Goal: Task Accomplishment & Management: Manage account settings

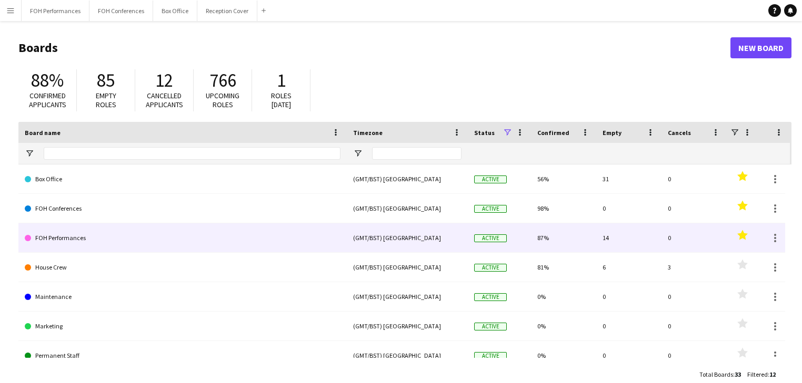
click at [71, 241] on link "FOH Performances" at bounding box center [183, 238] width 316 height 29
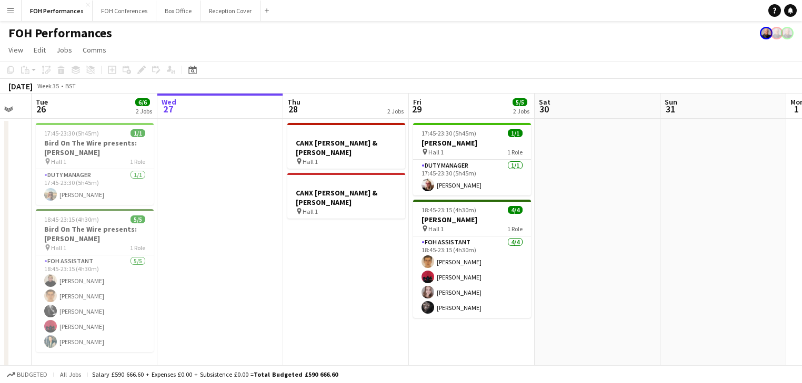
scroll to position [0, 214]
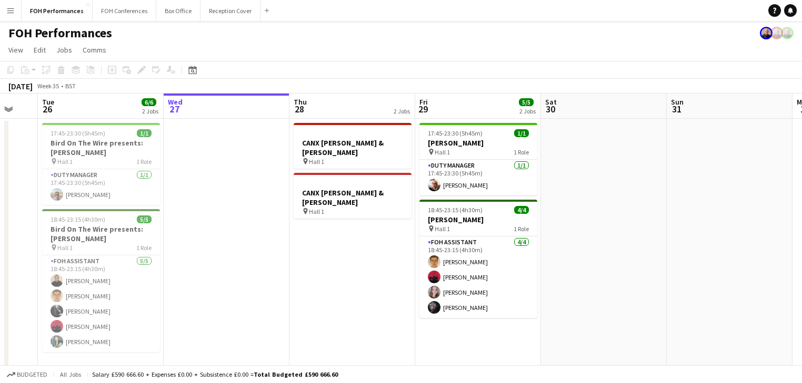
drag, startPoint x: 215, startPoint y: 233, endPoint x: 252, endPoint y: 233, distance: 37.9
click at [252, 233] on app-calendar-viewport "Sun 24 Mon 25 Tue 26 6/6 2 Jobs Wed 27 Thu 28 2 Jobs Fri 29 5/5 2 Jobs Sat 30 S…" at bounding box center [401, 251] width 802 height 314
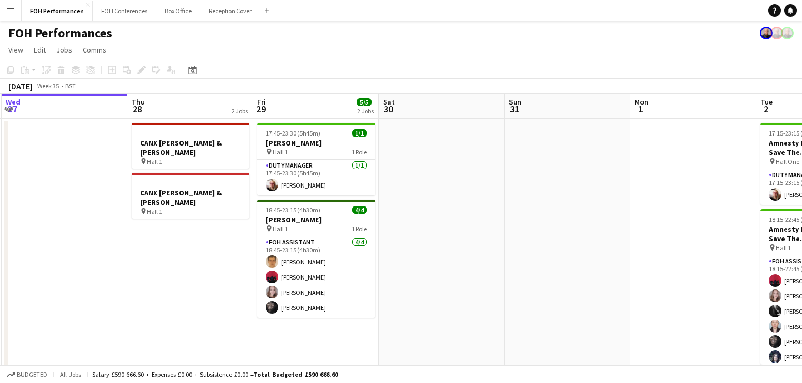
drag, startPoint x: 307, startPoint y: 243, endPoint x: 135, endPoint y: 208, distance: 175.5
click at [83, 210] on app-calendar-viewport "Sun 24 Mon 25 Tue 26 6/6 2 Jobs Wed 27 Thu 28 2 Jobs Fri 29 5/5 2 Jobs Sat 30 S…" at bounding box center [401, 251] width 802 height 314
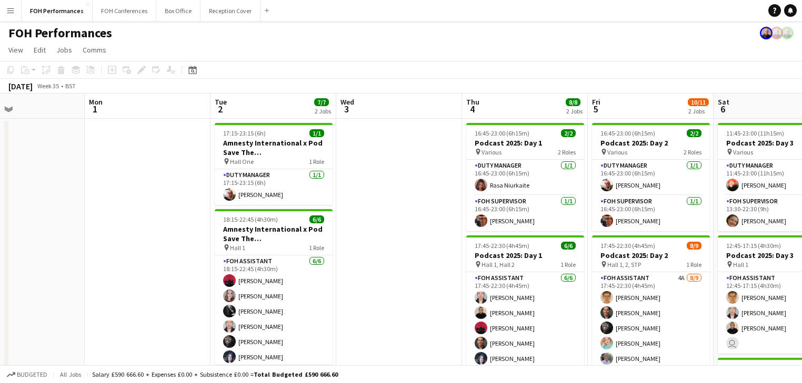
drag, startPoint x: 523, startPoint y: 258, endPoint x: 39, endPoint y: 176, distance: 490.4
click at [39, 176] on app-calendar-viewport "Tue 26 6/6 2 Jobs Wed 27 Thu 28 2 Jobs Fri 29 5/5 2 Jobs Sat 30 Sun 31 Mon 1 Tu…" at bounding box center [401, 312] width 802 height 437
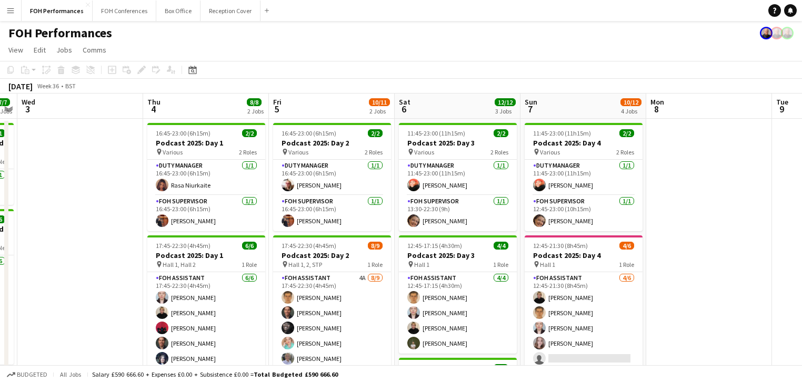
scroll to position [0, 324]
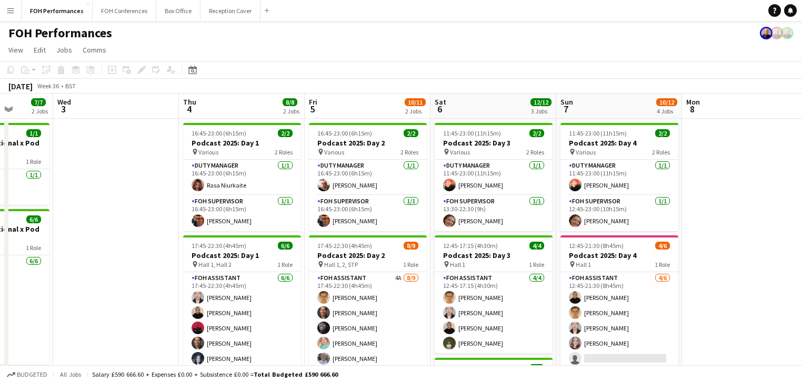
drag, startPoint x: 405, startPoint y: 248, endPoint x: 123, endPoint y: 193, distance: 287.3
click at [123, 193] on app-calendar-viewport "Sun 31 Mon 1 Tue 2 7/7 2 Jobs Wed 3 Thu 4 8/8 2 Jobs Fri 5 10/11 2 Jobs Sat 6 1…" at bounding box center [401, 343] width 802 height 499
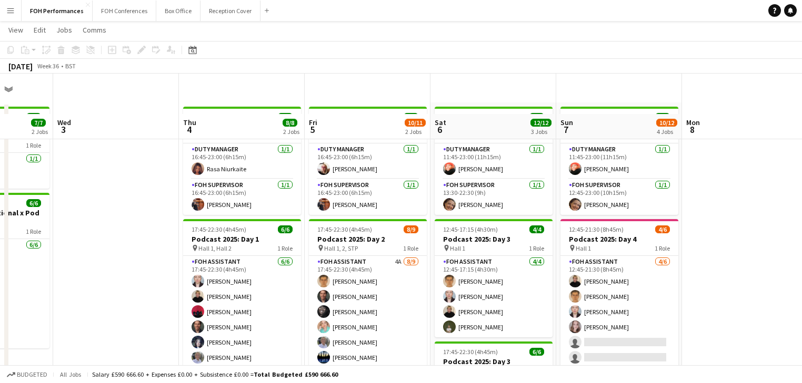
scroll to position [0, 0]
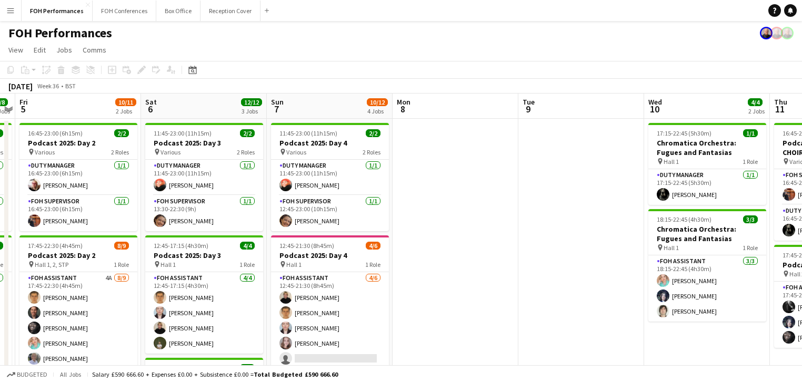
drag, startPoint x: 453, startPoint y: 255, endPoint x: -97, endPoint y: 199, distance: 553.0
click at [0, 199] on html "Menu Boards Boards Boards All jobs Status Workforce Workforce My Workforce Recr…" at bounding box center [401, 305] width 802 height 611
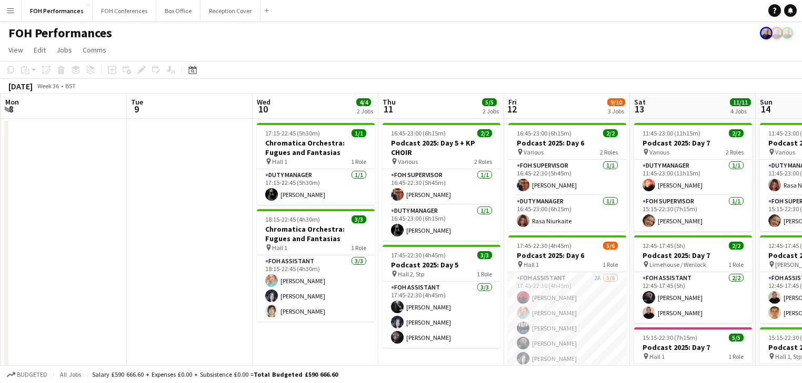
drag, startPoint x: 194, startPoint y: 248, endPoint x: -209, endPoint y: 160, distance: 412.3
click at [0, 160] on html "Menu Boards Boards Boards All jobs Status Workforce Workforce My Workforce Recr…" at bounding box center [401, 305] width 802 height 611
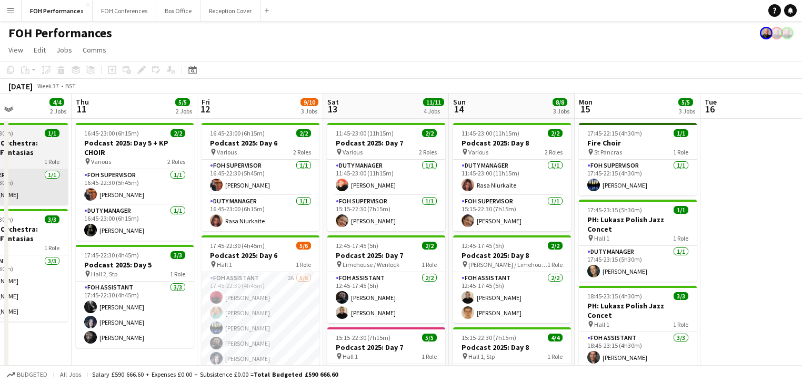
drag, startPoint x: 86, startPoint y: 207, endPoint x: 37, endPoint y: 196, distance: 49.5
click at [25, 195] on app-calendar-viewport "Sun 7 10/12 4 Jobs Mon 8 Tue 9 Wed 10 4/4 2 Jobs Thu 11 5/5 2 Jobs Fri 12 9/10 …" at bounding box center [401, 343] width 802 height 499
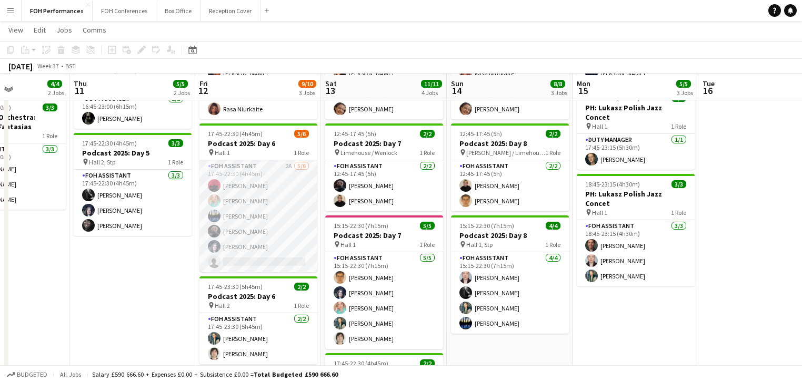
scroll to position [112, 0]
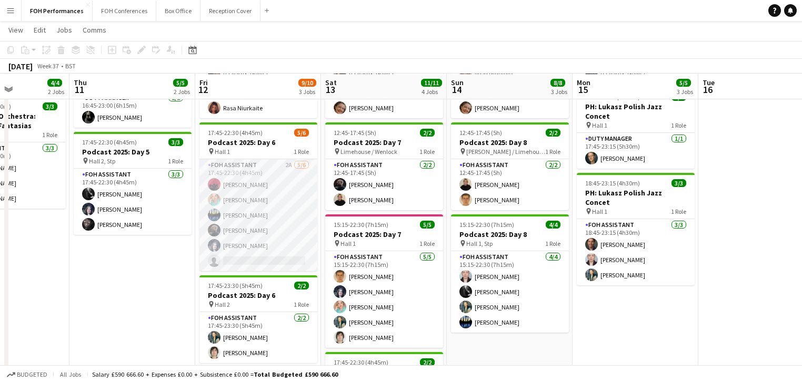
click at [254, 228] on app-card-role "FOH Assistant 2A [DATE] 17:45-22:30 (4h45m) [PERSON_NAME] [PERSON_NAME] [PERSON…" at bounding box center [258, 215] width 118 height 112
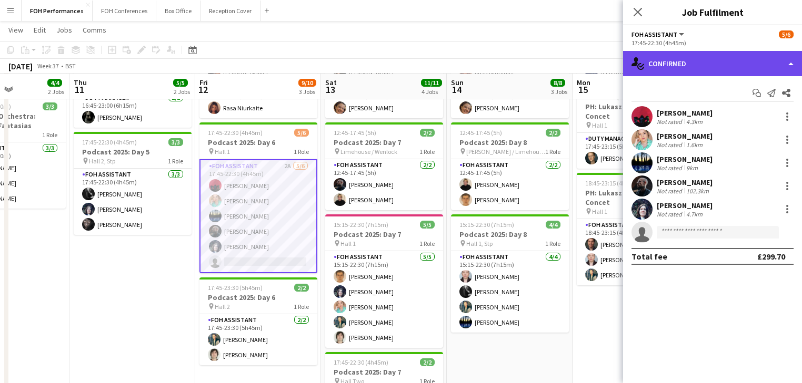
click at [704, 59] on div "single-neutral-actions-check-2 Confirmed" at bounding box center [712, 63] width 179 height 25
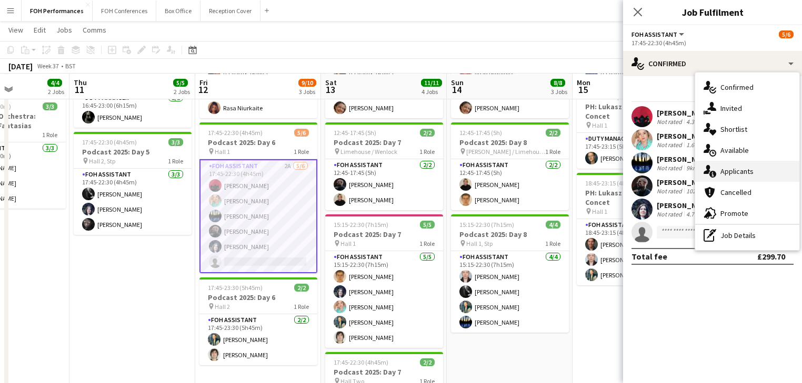
click at [739, 168] on div "single-neutral-actions-information Applicants" at bounding box center [747, 171] width 104 height 21
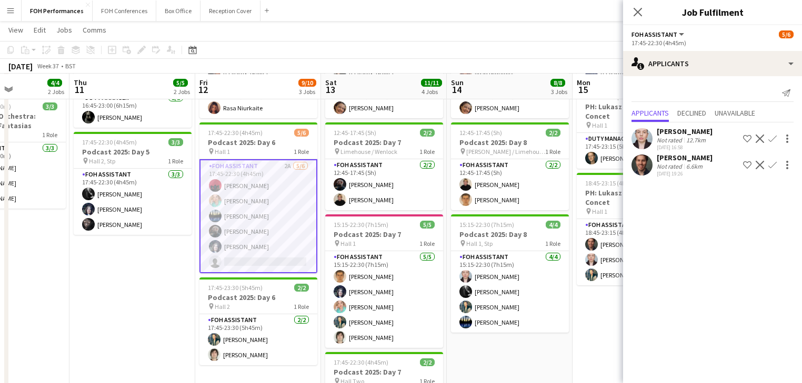
click at [774, 139] on app-icon "Confirm" at bounding box center [772, 139] width 8 height 8
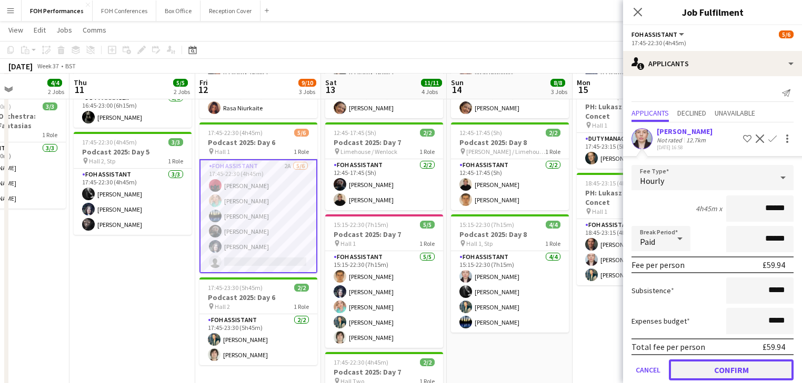
click at [731, 366] on button "Confirm" at bounding box center [731, 370] width 125 height 21
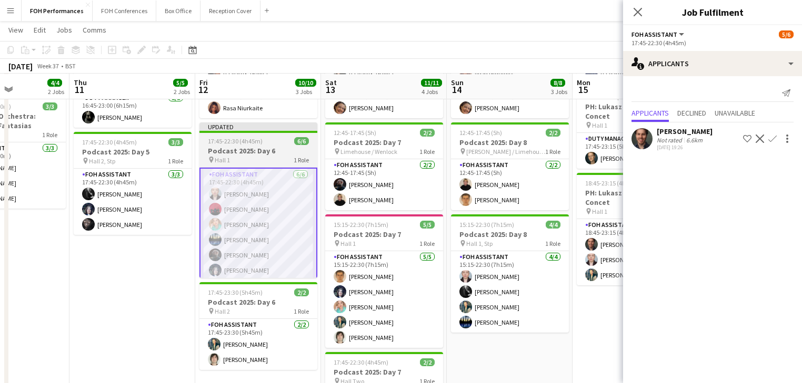
click at [255, 149] on h3 "Podcast 2025: Day 6" at bounding box center [258, 150] width 118 height 9
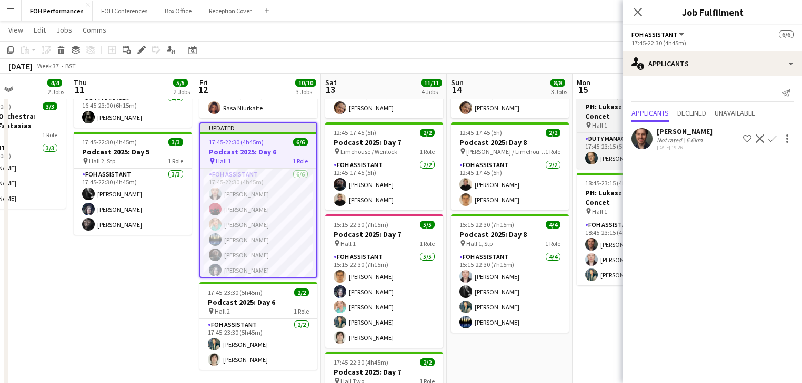
drag, startPoint x: 142, startPoint y: 50, endPoint x: 604, endPoint y: 106, distance: 465.7
click at [142, 50] on icon at bounding box center [141, 50] width 6 height 6
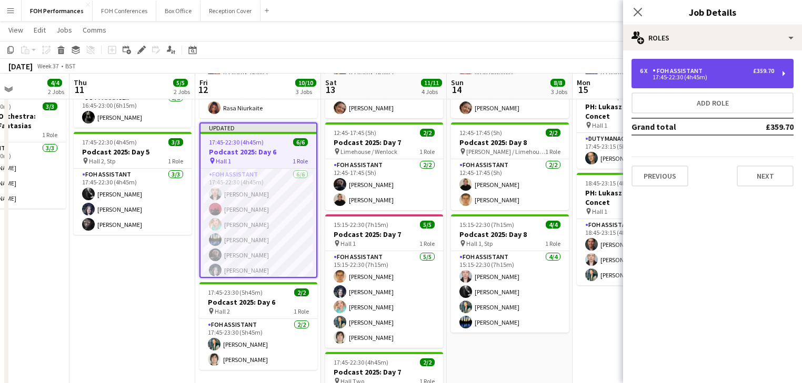
click at [724, 79] on div "17:45-22:30 (4h45m)" at bounding box center [707, 77] width 134 height 5
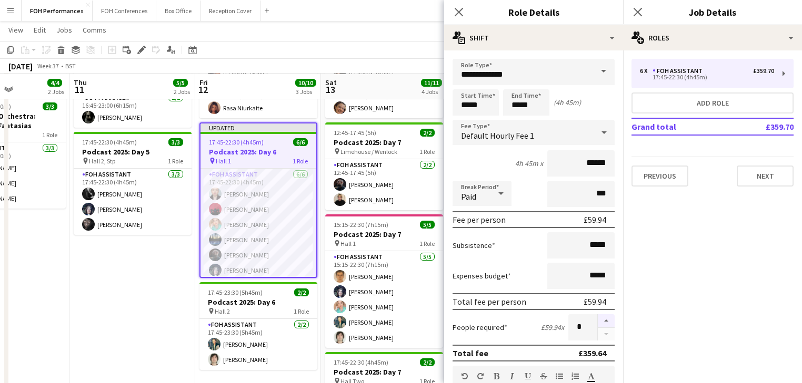
click at [601, 319] on button "button" at bounding box center [606, 322] width 17 height 14
type input "*"
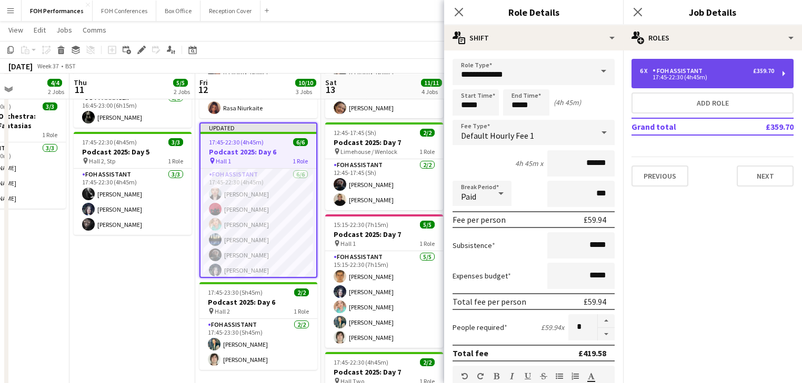
click at [701, 69] on div "FOH Assistant" at bounding box center [679, 70] width 54 height 7
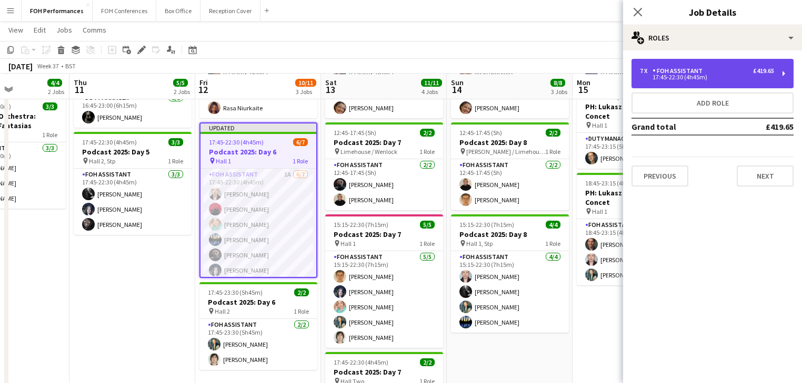
click at [695, 83] on div "7 x FOH Assistant £419.65 17:45-22:30 (4h45m)" at bounding box center [712, 73] width 162 height 29
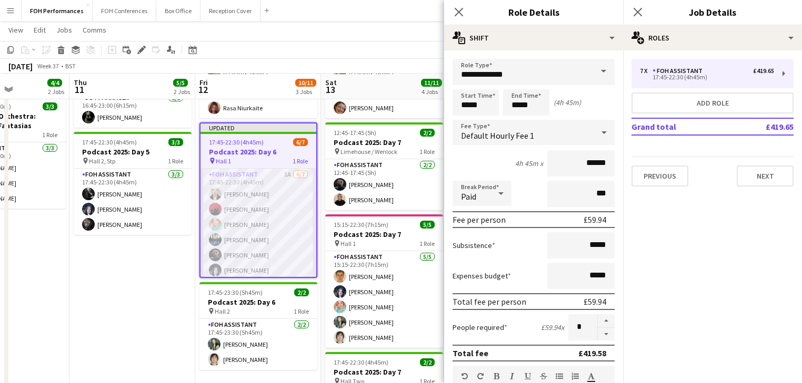
click at [261, 226] on app-card-role "FOH Assistant 1A 6/7 17:45-22:30 (4h45m) Pamela Sledzik Graeme Wilmot Lilly Dri…" at bounding box center [258, 232] width 116 height 127
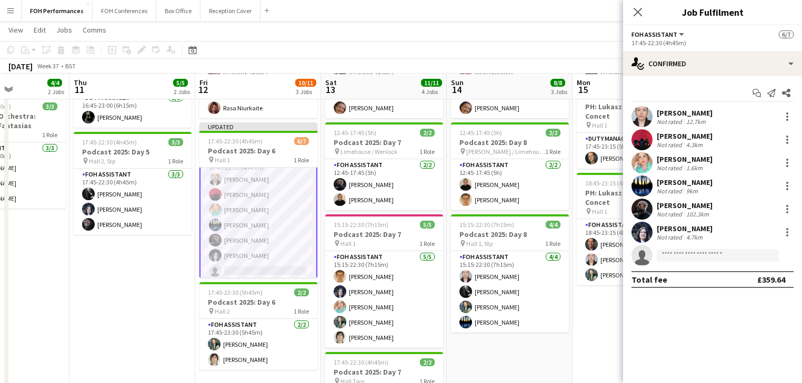
scroll to position [18, 0]
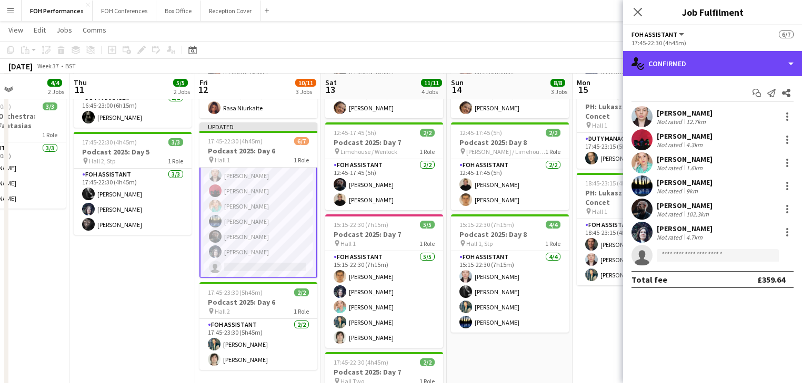
drag, startPoint x: 699, startPoint y: 66, endPoint x: 699, endPoint y: 80, distance: 14.2
click at [699, 67] on div "single-neutral-actions-check-2 Confirmed" at bounding box center [712, 63] width 179 height 25
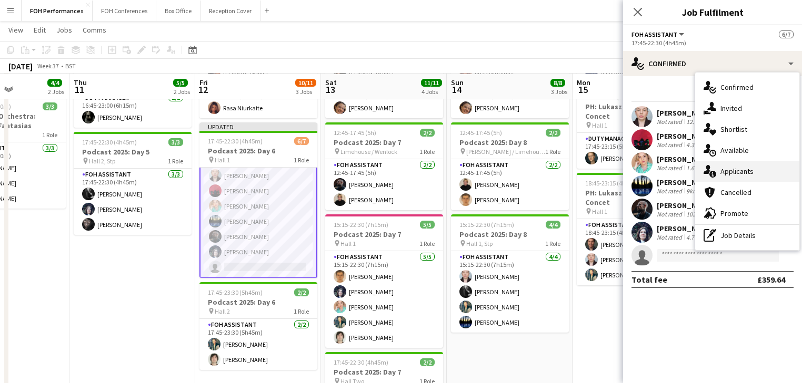
click at [745, 175] on div "single-neutral-actions-information Applicants" at bounding box center [747, 171] width 104 height 21
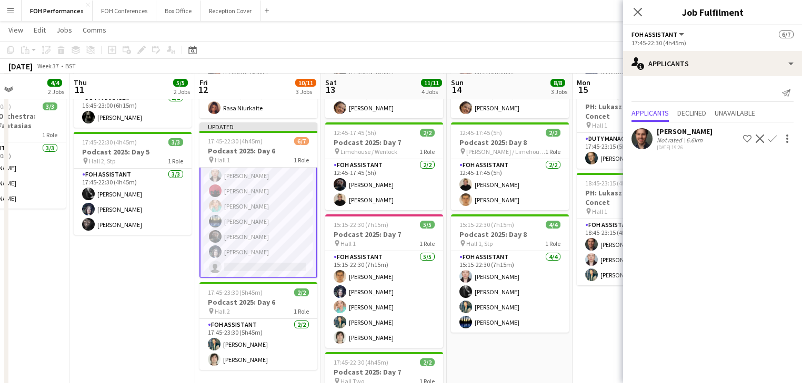
click at [772, 135] on app-icon "Confirm" at bounding box center [772, 139] width 8 height 8
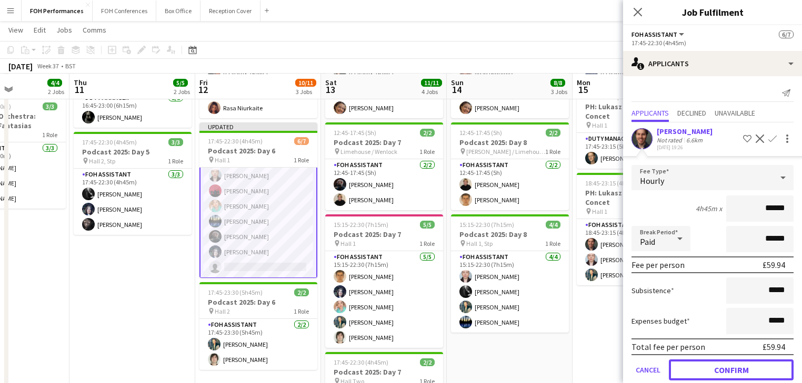
drag, startPoint x: 754, startPoint y: 370, endPoint x: 486, endPoint y: 371, distance: 268.8
click at [749, 371] on button "Confirm" at bounding box center [731, 370] width 125 height 21
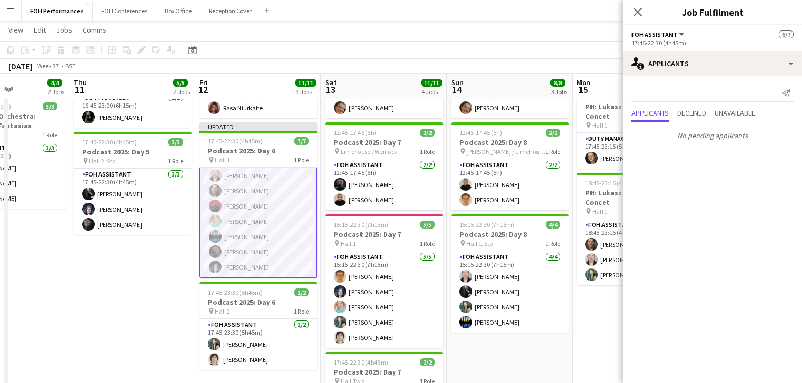
click at [107, 331] on app-date-cell "16:45-23:00 (6h15m) 2/2 Podcast 2025: Day 5 + KP CHOIR pin Various 2 Roles FOH …" at bounding box center [132, 243] width 126 height 474
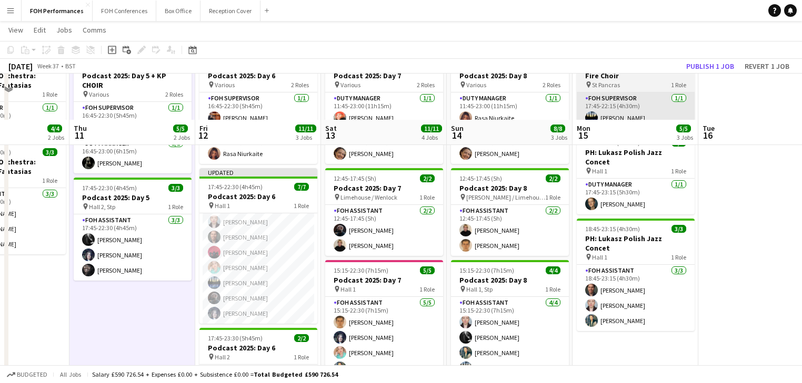
scroll to position [0, 0]
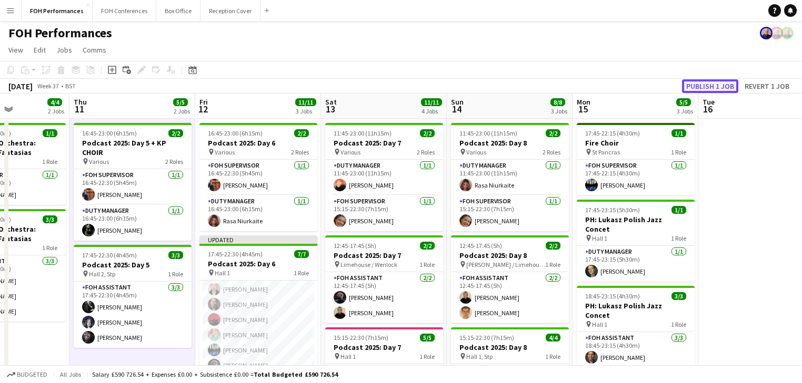
click at [708, 86] on button "Publish 1 job" at bounding box center [710, 86] width 56 height 14
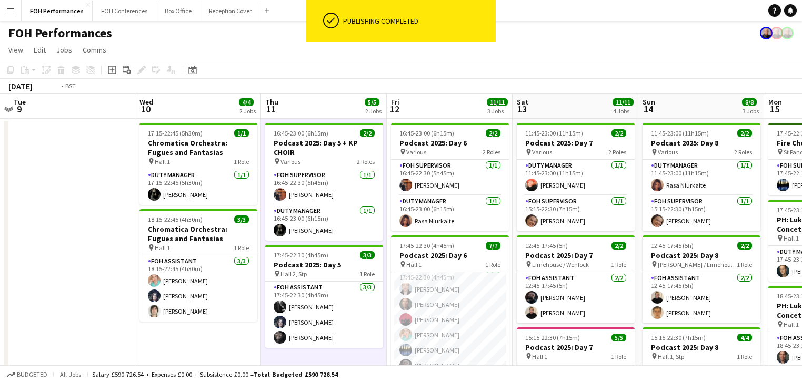
drag, startPoint x: 203, startPoint y: 223, endPoint x: 569, endPoint y: 223, distance: 366.1
click at [569, 223] on app-calendar-viewport "Sun 7 10/12 4 Jobs Mon 8 Tue 9 Wed 10 4/4 2 Jobs Thu 11 5/5 2 Jobs Fri 12 11/11…" at bounding box center [401, 343] width 802 height 499
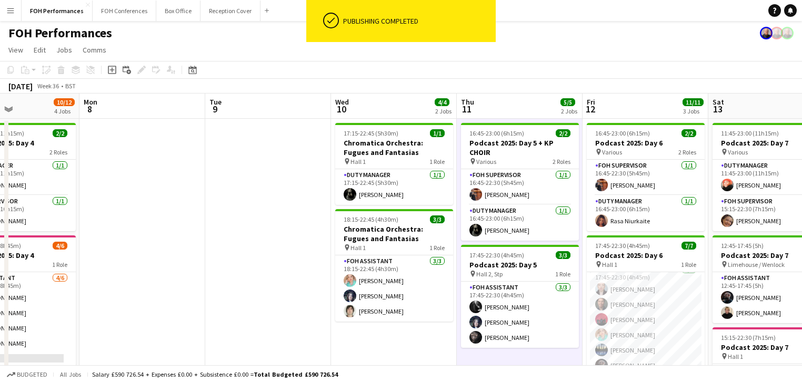
drag, startPoint x: 269, startPoint y: 235, endPoint x: 481, endPoint y: 225, distance: 212.2
click at [481, 225] on app-calendar-viewport "Fri 5 10/11 2 Jobs Sat 6 12/12 3 Jobs Sun 7 10/12 4 Jobs Mon 8 Tue 9 Wed 10 4/4…" at bounding box center [401, 343] width 802 height 499
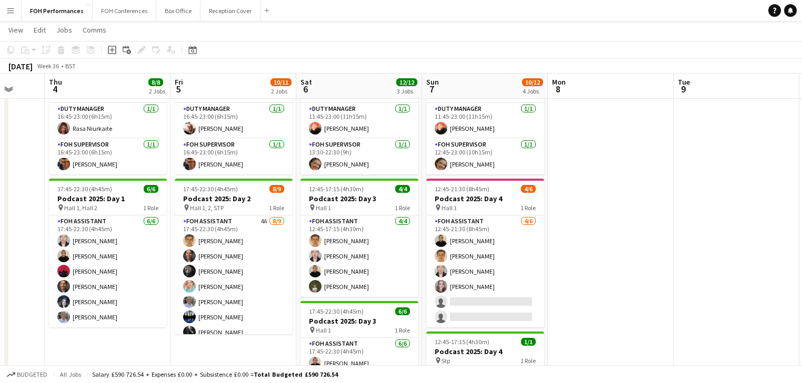
scroll to position [0, 309]
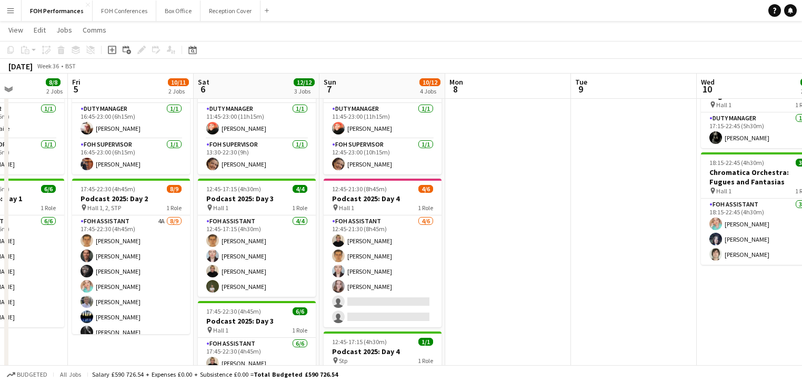
drag, startPoint x: 252, startPoint y: 270, endPoint x: 419, endPoint y: 270, distance: 166.8
click at [419, 270] on app-calendar-viewport "Tue 2 7/7 2 Jobs Wed 3 Thu 4 8/8 2 Jobs Fri 5 10/11 2 Jobs Sat 6 12/12 3 Jobs S…" at bounding box center [401, 260] width 802 height 551
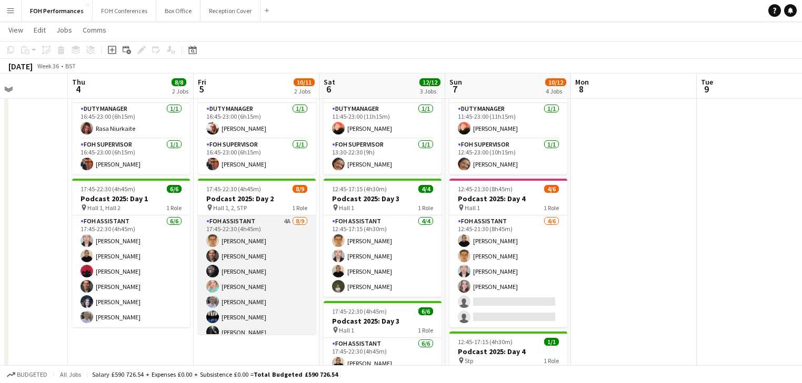
click at [230, 288] on app-card-role "FOH Assistant 4A [DATE] 17:45-22:30 (4h45m) [PERSON_NAME] [PERSON_NAME] [PERSON…" at bounding box center [257, 295] width 118 height 158
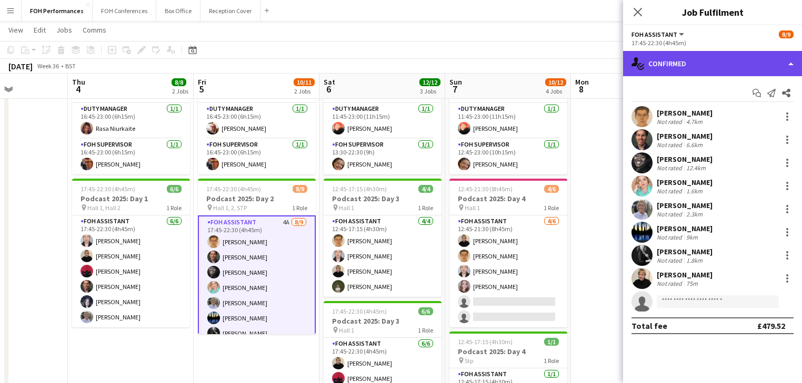
click at [707, 59] on div "single-neutral-actions-check-2 Confirmed" at bounding box center [712, 63] width 179 height 25
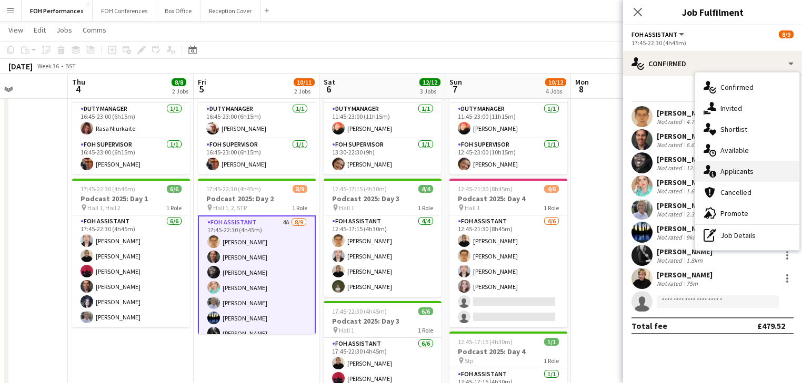
click at [744, 165] on div "single-neutral-actions-information Applicants" at bounding box center [747, 171] width 104 height 21
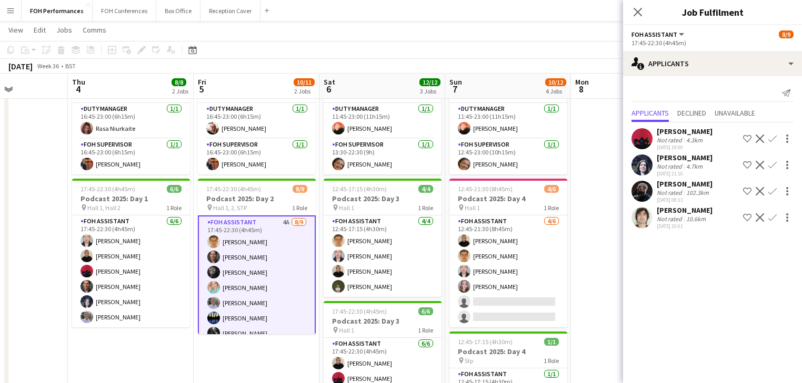
click at [33, 257] on app-date-cell at bounding box center [5, 299] width 126 height 474
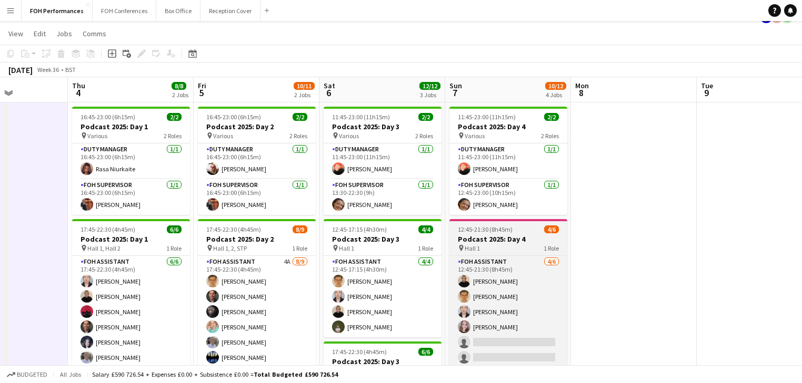
scroll to position [0, 0]
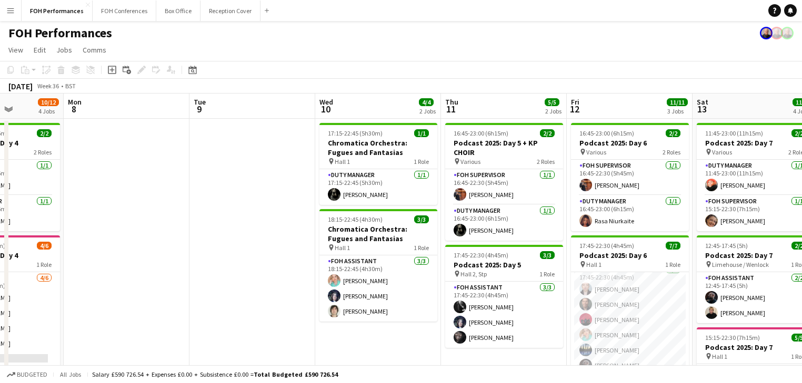
drag, startPoint x: 603, startPoint y: 241, endPoint x: -62, endPoint y: 183, distance: 668.0
click at [0, 183] on html "Menu Boards Boards Boards All jobs Status Workforce Workforce My Workforce Recr…" at bounding box center [401, 305] width 802 height 611
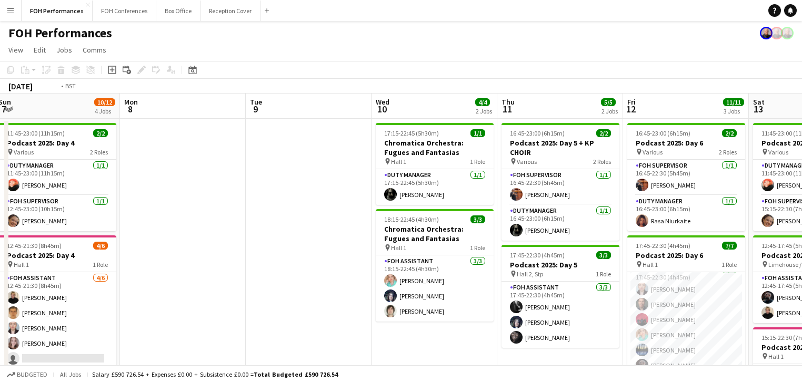
drag, startPoint x: 196, startPoint y: 225, endPoint x: -103, endPoint y: 190, distance: 300.9
click at [0, 190] on html "Menu Boards Boards Boards All jobs Status Workforce Workforce My Workforce Recr…" at bounding box center [401, 305] width 802 height 611
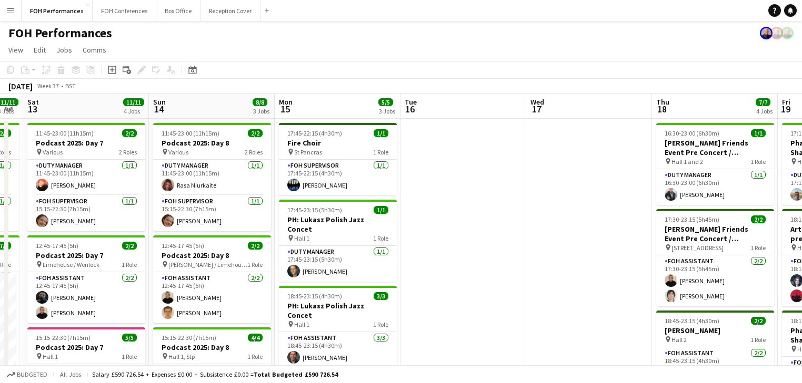
scroll to position [0, 377]
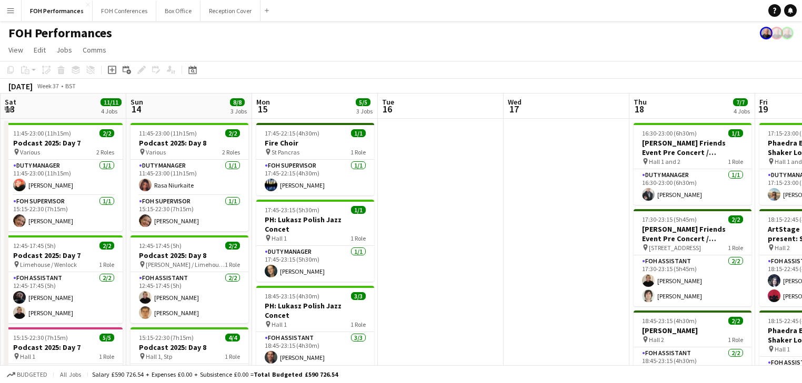
drag, startPoint x: 512, startPoint y: 245, endPoint x: -56, endPoint y: 200, distance: 569.9
click at [0, 200] on html "Menu Boards Boards Boards All jobs Status Workforce Workforce My Workforce Recr…" at bounding box center [401, 305] width 802 height 611
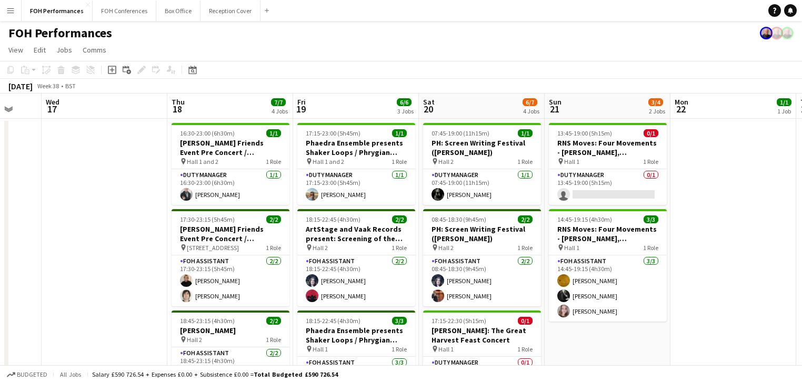
drag, startPoint x: 549, startPoint y: 235, endPoint x: 130, endPoint y: 197, distance: 420.0
click at [130, 197] on app-calendar-viewport "Sat 13 11/11 4 Jobs Sun 14 8/8 3 Jobs Mon 15 5/5 3 Jobs Tue 16 Wed 17 Thu 18 7/…" at bounding box center [401, 343] width 802 height 499
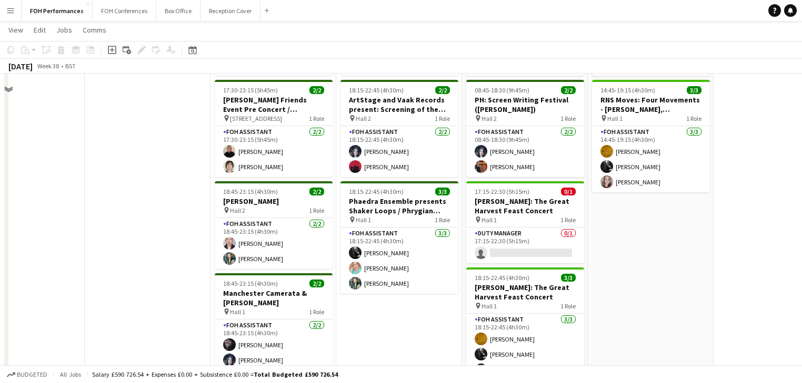
scroll to position [0, 0]
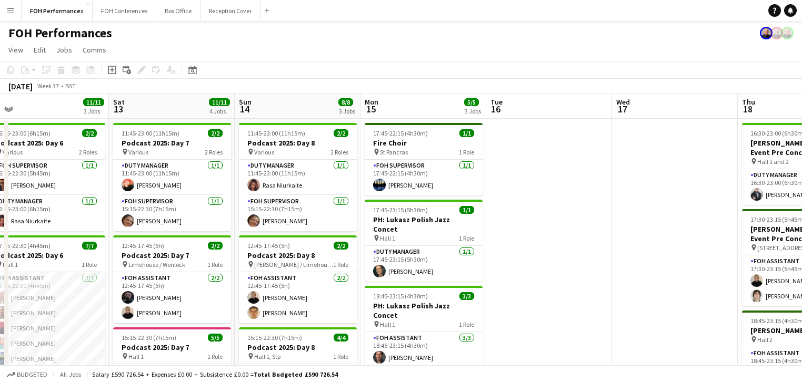
drag, startPoint x: 162, startPoint y: 184, endPoint x: 530, endPoint y: 180, distance: 368.2
click at [722, 180] on app-calendar-viewport "Fri 12 11/11 3 Jobs Sat 13 11/11 4 Jobs Sun 14 8/8 3 Jobs Mon 15 5/5 3 Jobs Tue…" at bounding box center [401, 343] width 802 height 499
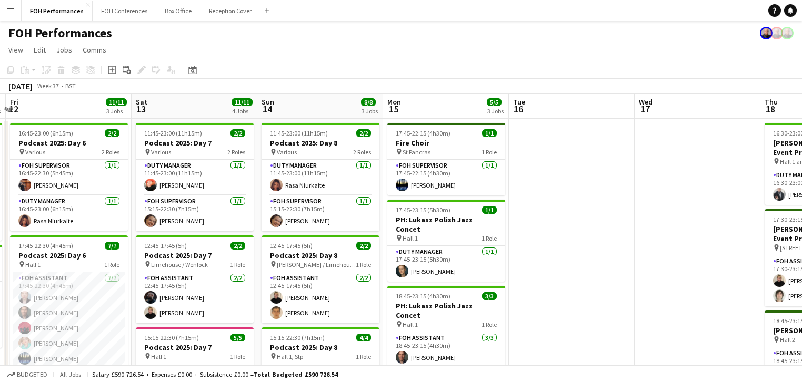
drag, startPoint x: 469, startPoint y: 183, endPoint x: 690, endPoint y: 183, distance: 220.4
click at [689, 183] on app-calendar-viewport "Wed 10 4/4 2 Jobs Thu 11 5/5 2 Jobs Fri 12 11/11 3 Jobs Sat 13 11/11 4 Jobs Sun…" at bounding box center [401, 343] width 802 height 499
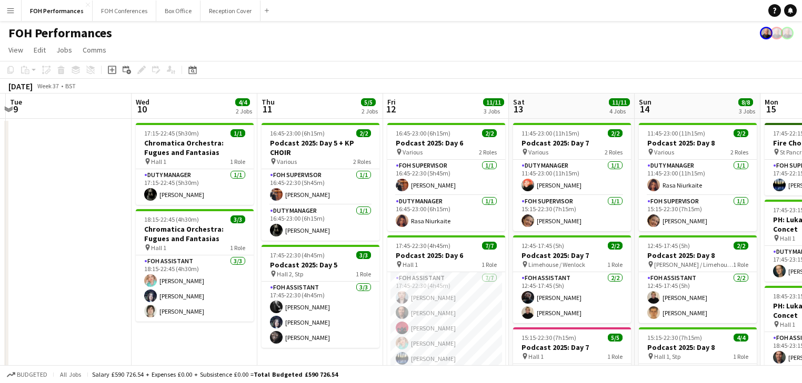
scroll to position [0, 317]
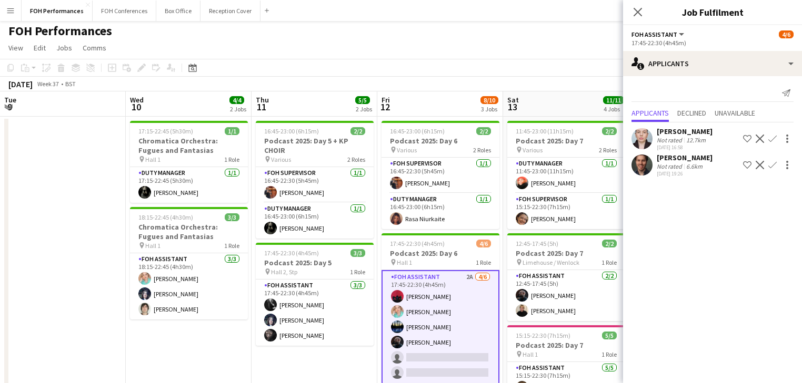
scroll to position [0, 463]
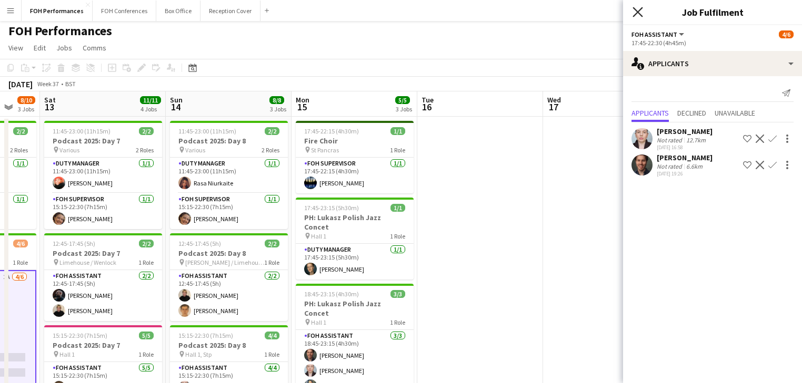
click at [637, 12] on icon at bounding box center [637, 12] width 10 height 10
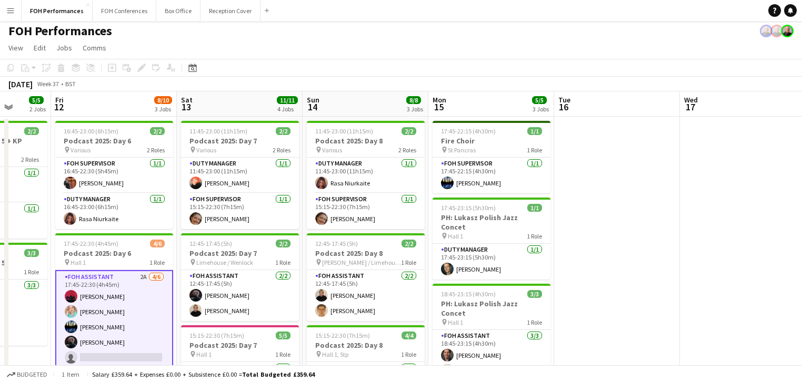
scroll to position [0, 238]
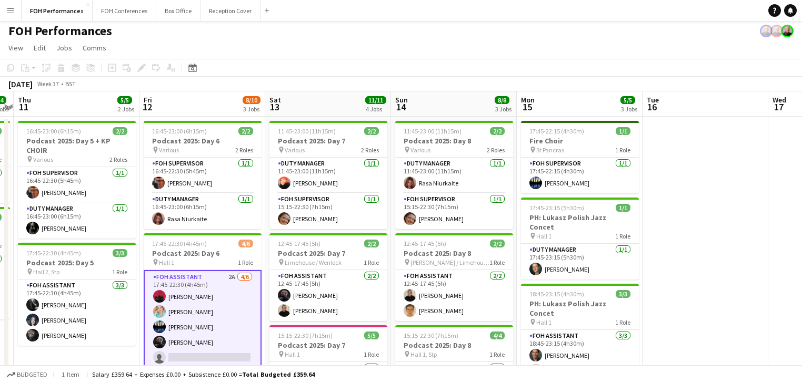
drag, startPoint x: 282, startPoint y: 225, endPoint x: 474, endPoint y: 217, distance: 191.6
click at [474, 217] on app-calendar-viewport "Tue 9 Wed 10 4/4 2 Jobs Thu 11 5/5 2 Jobs Fri 12 8/10 3 Jobs Sat 13 11/11 4 Job…" at bounding box center [401, 341] width 802 height 499
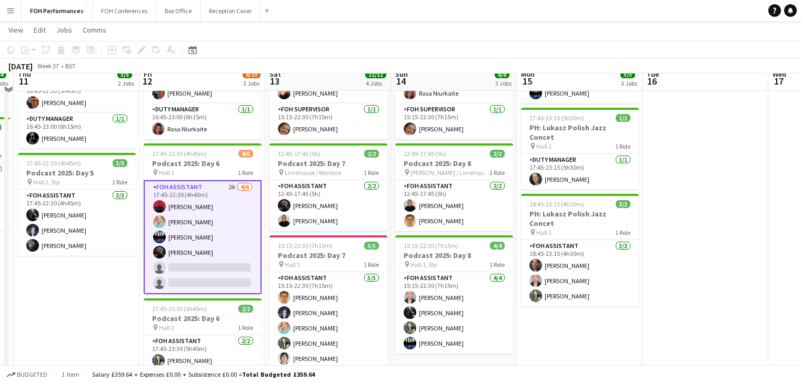
scroll to position [114, 0]
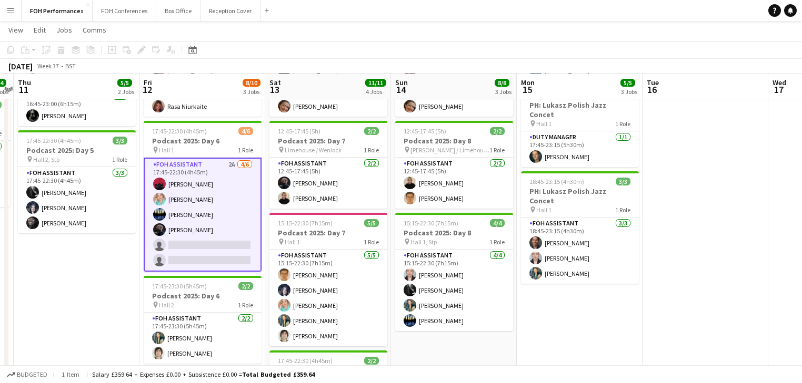
click at [196, 221] on app-card-role "FOH Assistant 2A [DATE] 17:45-22:30 (4h45m) [PERSON_NAME] [PERSON_NAME] [PERSON…" at bounding box center [203, 215] width 118 height 114
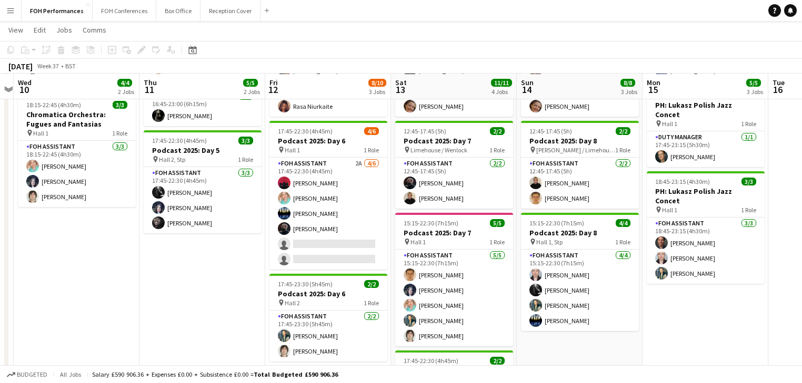
drag, startPoint x: 125, startPoint y: 276, endPoint x: 251, endPoint y: 282, distance: 125.9
click at [251, 282] on app-calendar-viewport "Mon 8 Tue 9 Wed 10 4/4 2 Jobs Thu 11 5/5 2 Jobs Fri 12 8/10 3 Jobs Sat 13 11/11…" at bounding box center [401, 202] width 802 height 551
drag, startPoint x: 101, startPoint y: 247, endPoint x: 268, endPoint y: 265, distance: 168.2
click at [268, 265] on app-calendar-viewport "Mon 8 Tue 9 Wed 10 4/4 2 Jobs Thu 11 5/5 2 Jobs Fri 12 8/10 3 Jobs Sat 13 11/11…" at bounding box center [401, 202] width 802 height 551
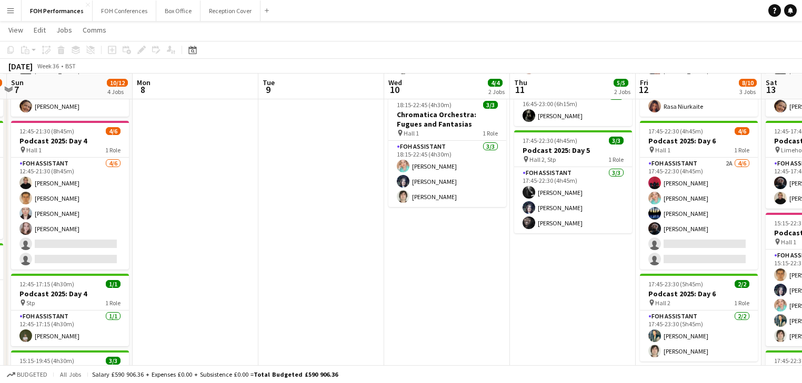
drag, startPoint x: 168, startPoint y: 262, endPoint x: 371, endPoint y: 257, distance: 203.1
click at [371, 257] on app-calendar-viewport "Thu 4 8/8 2 Jobs Fri 5 10/11 2 Jobs Sat 6 11/12 3 Jobs Sun 7 10/12 4 Jobs Mon 8…" at bounding box center [401, 202] width 802 height 551
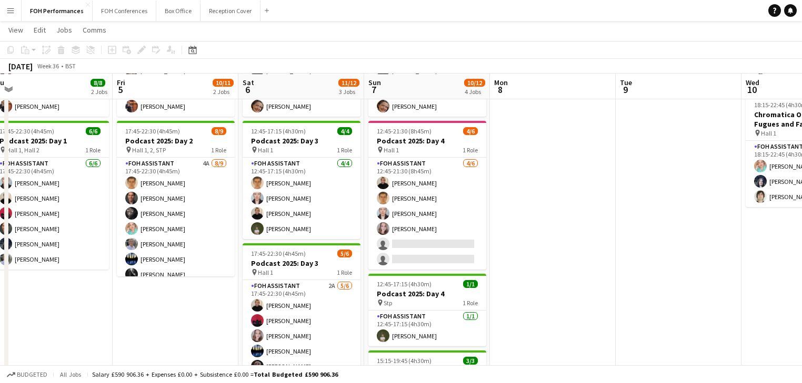
scroll to position [0, 328]
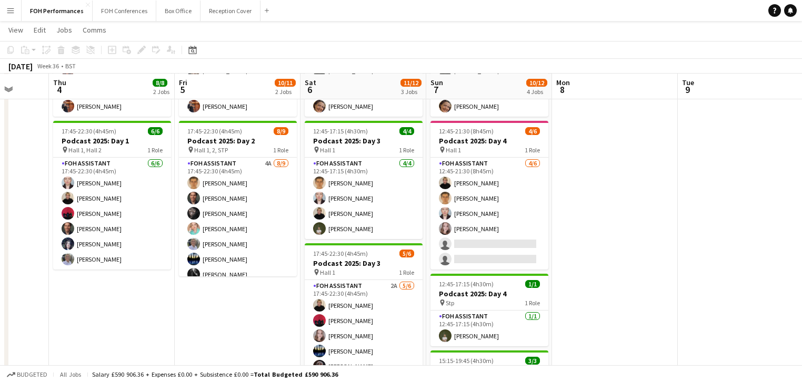
drag, startPoint x: 191, startPoint y: 229, endPoint x: 577, endPoint y: 257, distance: 386.6
click at [577, 257] on app-calendar-viewport "Mon 1 Tue 2 7/7 2 Jobs Wed 3 Thu 4 8/8 2 Jobs Fri 5 10/11 2 Jobs Sat 6 11/12 3 …" at bounding box center [401, 202] width 802 height 551
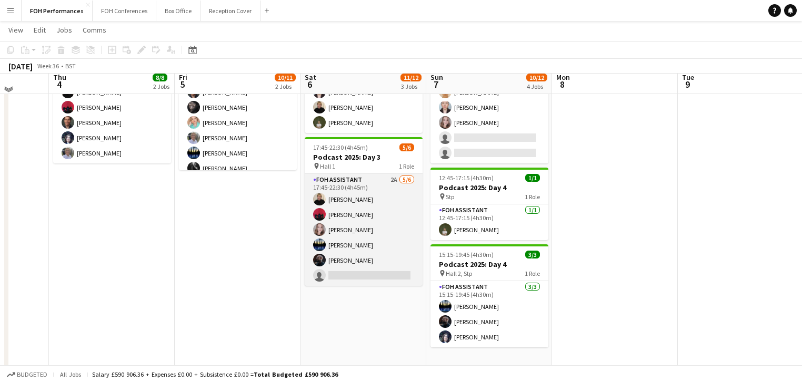
scroll to position [224, 0]
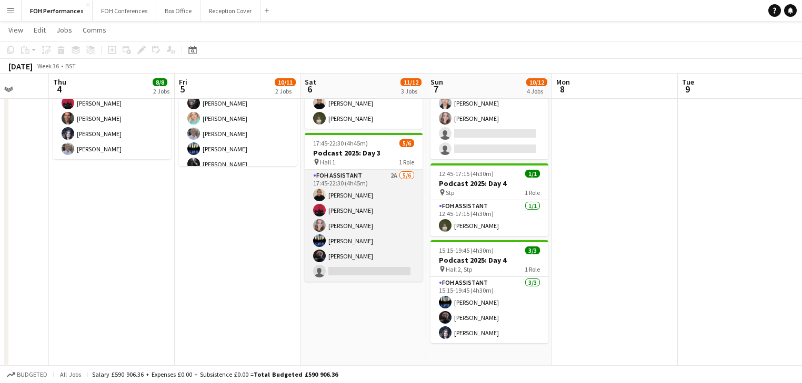
click at [369, 233] on app-card-role "FOH Assistant 2A [DATE] 17:45-22:30 (4h45m) [PERSON_NAME] [PERSON_NAME] [PERSON…" at bounding box center [364, 226] width 118 height 112
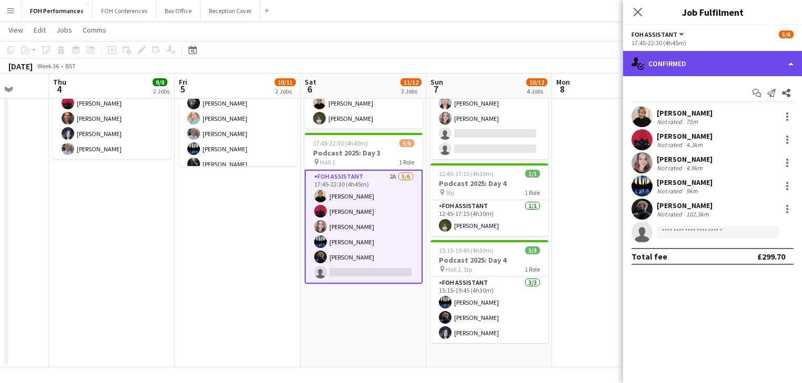
click at [710, 62] on div "single-neutral-actions-check-2 Confirmed" at bounding box center [712, 63] width 179 height 25
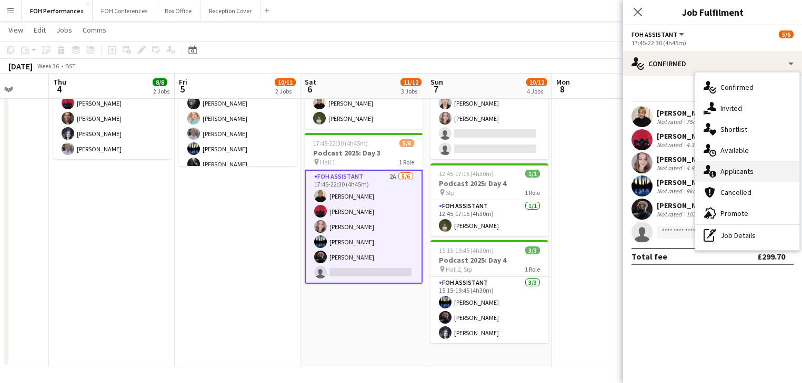
click at [741, 175] on div "single-neutral-actions-information Applicants" at bounding box center [747, 171] width 104 height 21
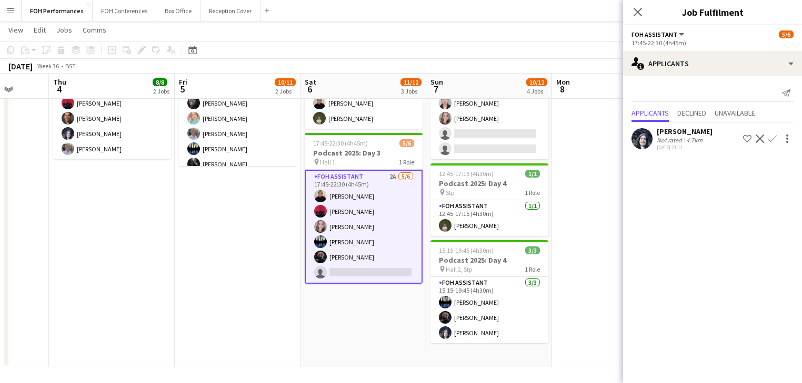
click at [772, 138] on app-icon "Confirm" at bounding box center [772, 139] width 8 height 8
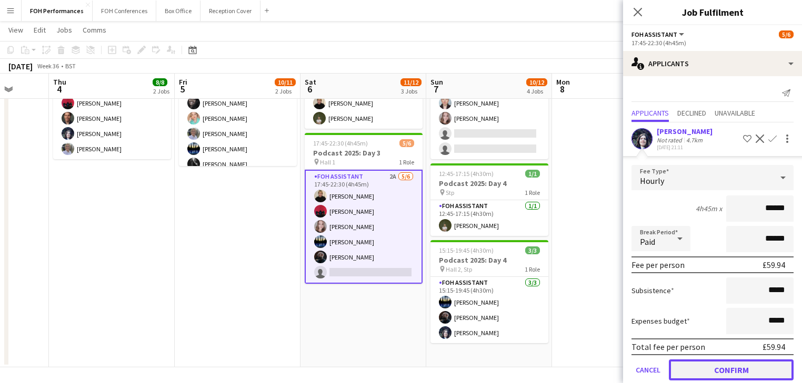
click at [725, 365] on button "Confirm" at bounding box center [731, 370] width 125 height 21
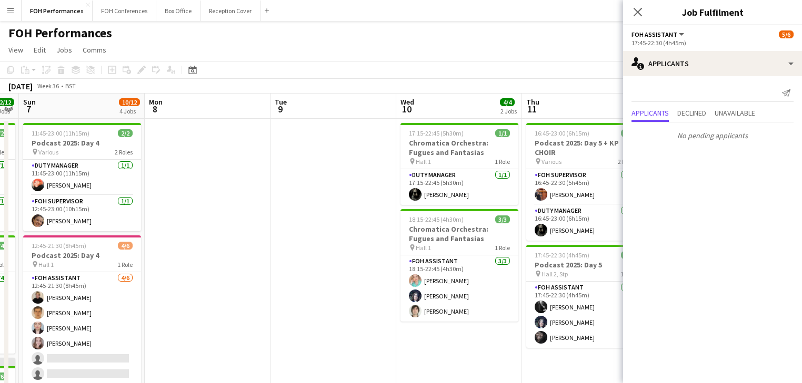
scroll to position [0, 486]
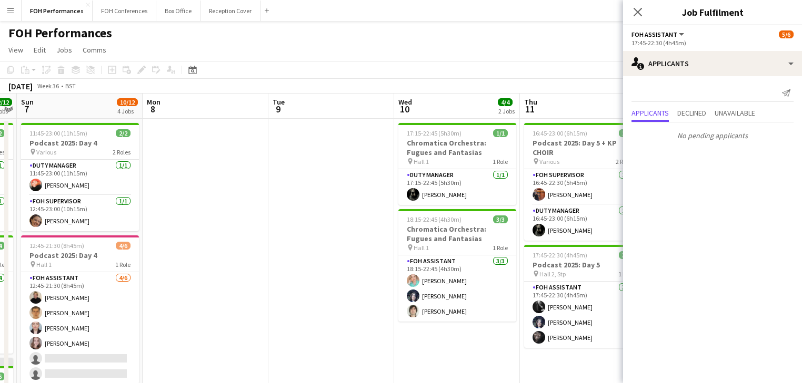
drag, startPoint x: 554, startPoint y: 219, endPoint x: 145, endPoint y: 222, distance: 408.7
click at [145, 222] on app-calendar-viewport "Wed 3 Thu 4 8/8 2 Jobs Fri 5 10/11 2 Jobs Sat 6 12/12 3 Jobs Sun 7 10/12 4 Jobs…" at bounding box center [401, 343] width 802 height 499
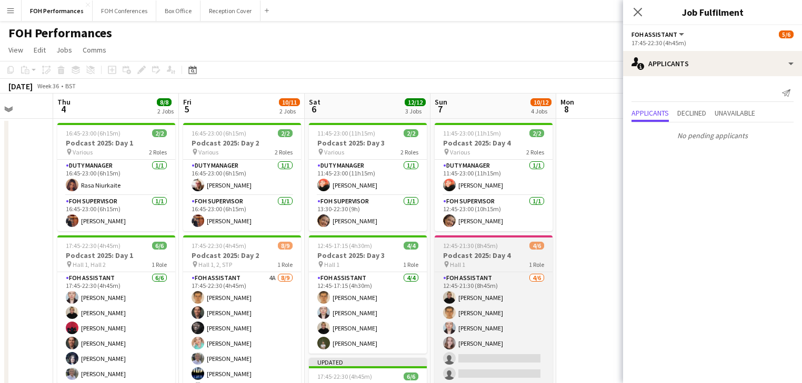
drag, startPoint x: 173, startPoint y: 224, endPoint x: 439, endPoint y: 239, distance: 267.2
click at [633, 239] on body "Menu Boards Boards Boards All jobs Status Workforce Workforce My Workforce Recr…" at bounding box center [401, 305] width 802 height 611
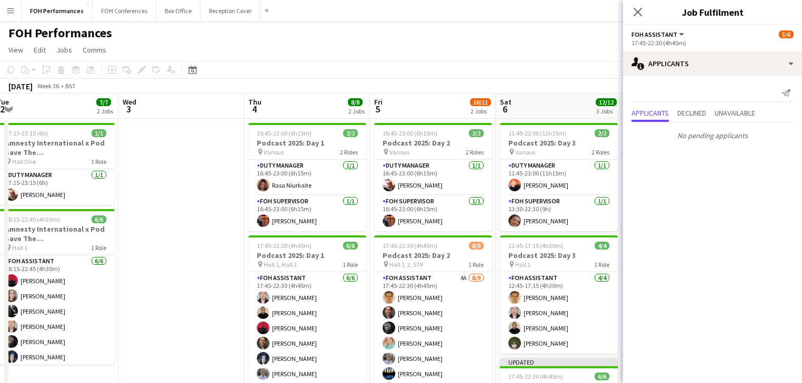
drag, startPoint x: 183, startPoint y: 242, endPoint x: 478, endPoint y: 233, distance: 295.2
click at [500, 236] on app-calendar-viewport "Sun 31 Mon 1 Tue 2 7/7 2 Jobs Wed 3 Thu 4 8/8 2 Jobs Fri 5 10/11 2 Jobs Sat 6 1…" at bounding box center [401, 343] width 802 height 499
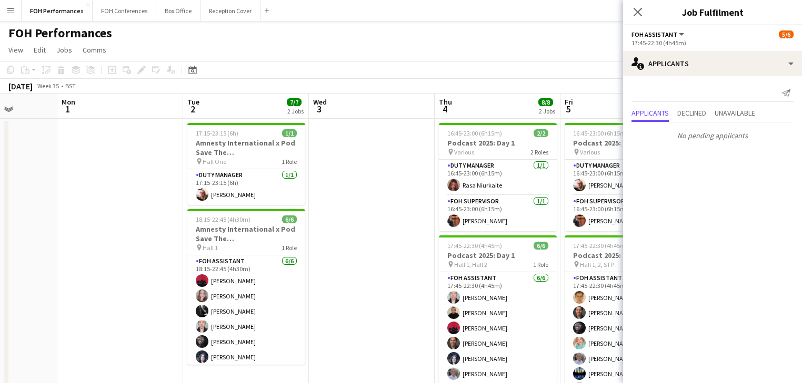
drag, startPoint x: 444, startPoint y: 234, endPoint x: 294, endPoint y: 234, distance: 150.4
click at [490, 234] on app-calendar-viewport "Fri 29 5/5 2 Jobs Sat 30 Sun 31 Mon 1 Tue 2 7/7 2 Jobs Wed 3 Thu 4 8/8 2 Jobs F…" at bounding box center [401, 343] width 802 height 499
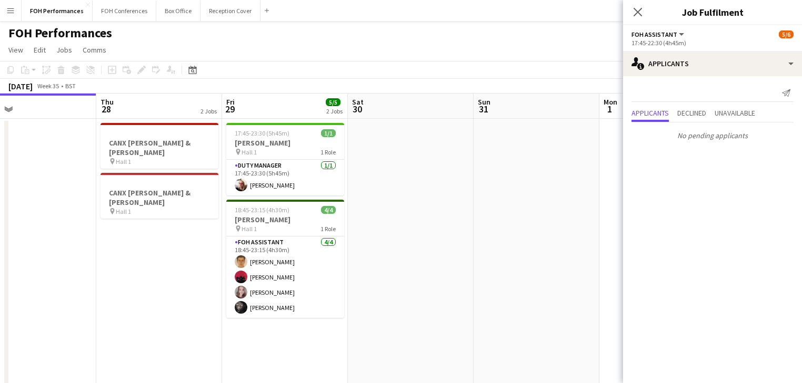
drag, startPoint x: 208, startPoint y: 228, endPoint x: 390, endPoint y: 238, distance: 182.8
click at [539, 228] on app-calendar-viewport "Mon 25 Tue 26 6/6 2 Jobs Wed 27 Thu 28 2 Jobs Fri 29 5/5 2 Jobs Sat 30 Sun 31 M…" at bounding box center [401, 343] width 802 height 499
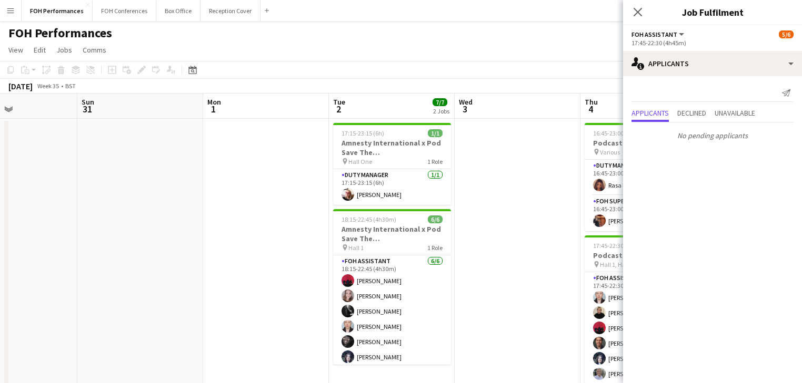
drag, startPoint x: 417, startPoint y: 248, endPoint x: 72, endPoint y: 201, distance: 348.2
click at [34, 198] on app-calendar-viewport "Thu 28 2 Jobs Fri 29 5/5 2 Jobs Sat 30 Sun 31 Mon 1 Tue 2 7/7 2 Jobs Wed 3 Thu …" at bounding box center [401, 343] width 802 height 499
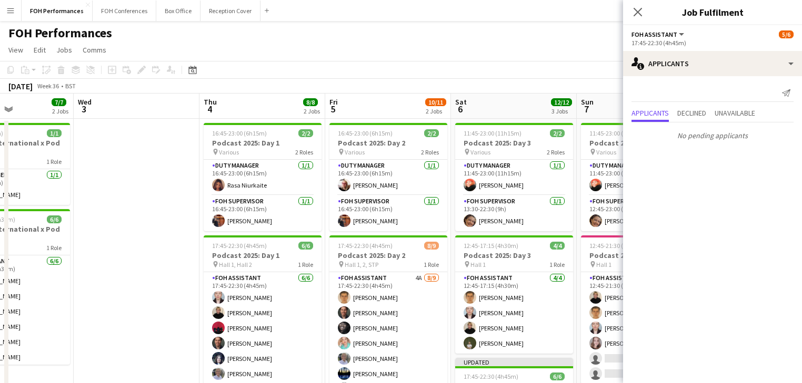
drag, startPoint x: 408, startPoint y: 252, endPoint x: -74, endPoint y: 187, distance: 485.7
click at [0, 187] on html "Menu Boards Boards Boards All jobs Status Workforce Workforce My Workforce Recr…" at bounding box center [401, 305] width 802 height 611
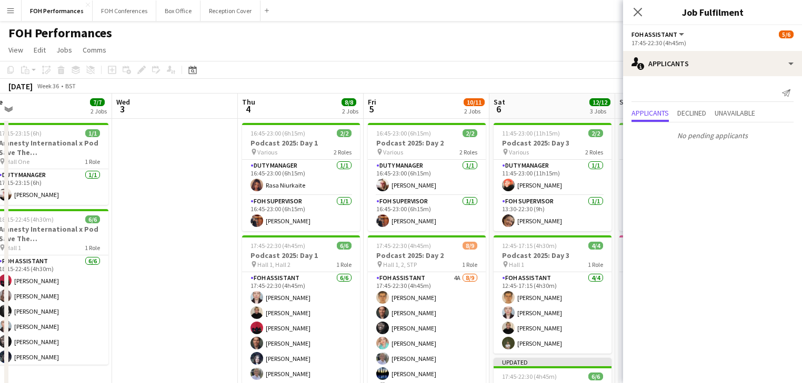
drag, startPoint x: 252, startPoint y: 248, endPoint x: 113, endPoint y: 226, distance: 141.7
click at [113, 226] on app-calendar-viewport "Sun 31 Mon 1 Tue 2 7/7 2 Jobs Wed 3 Thu 4 8/8 2 Jobs Fri 5 10/11 2 Jobs Sat 6 1…" at bounding box center [401, 343] width 802 height 499
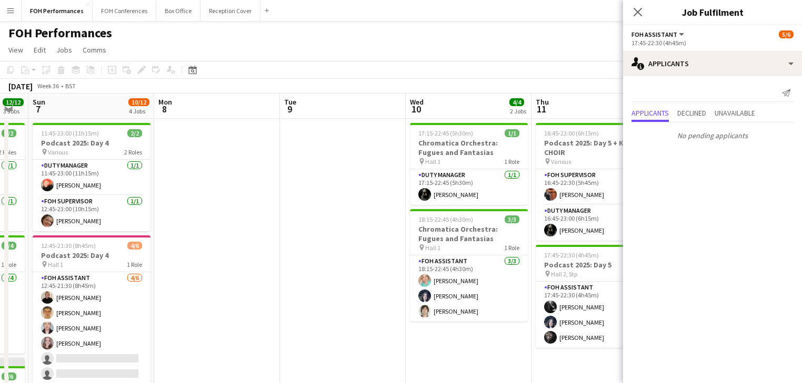
drag, startPoint x: 522, startPoint y: 274, endPoint x: 189, endPoint y: 245, distance: 334.3
click at [188, 245] on app-calendar-viewport "Wed 3 Thu 4 8/8 2 Jobs Fri 5 10/11 2 Jobs Sat 6 12/12 3 Jobs Sun 7 10/12 4 Jobs…" at bounding box center [401, 343] width 802 height 499
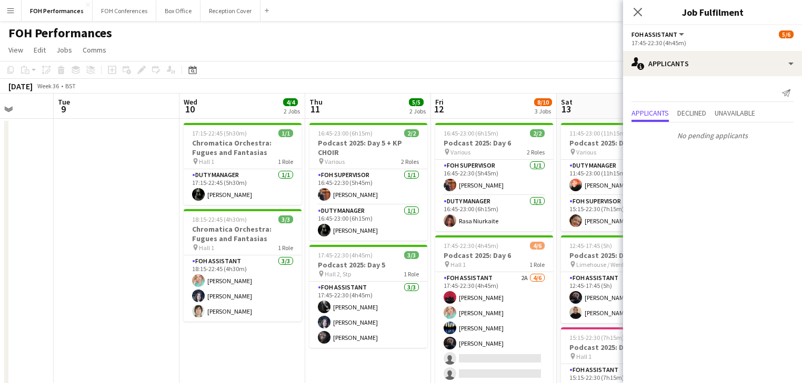
drag, startPoint x: 113, startPoint y: 236, endPoint x: 82, endPoint y: 230, distance: 31.6
click at [82, 230] on app-calendar-viewport "Fri 5 10/11 2 Jobs Sat 6 12/12 3 Jobs Sun 7 10/12 4 Jobs Mon 8 Tue 9 Wed 10 4/4…" at bounding box center [401, 343] width 802 height 499
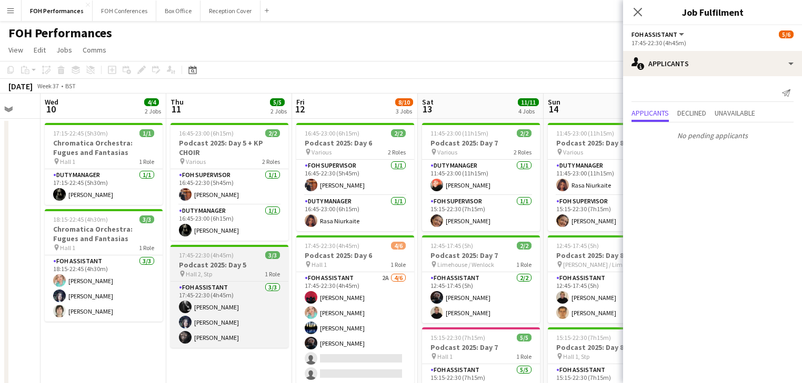
scroll to position [0, 347]
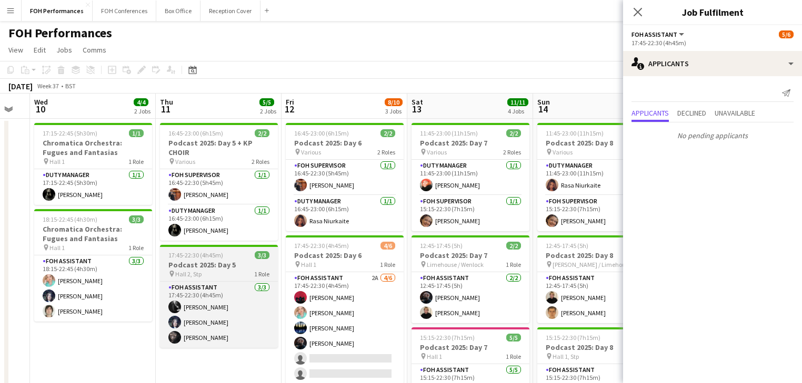
drag, startPoint x: 389, startPoint y: 267, endPoint x: 276, endPoint y: 274, distance: 113.3
click at [240, 255] on app-calendar-viewport "Sun 7 10/12 4 Jobs Mon 8 Tue 9 Wed 10 4/4 2 Jobs Thu 11 5/5 2 Jobs Fri 12 8/10 …" at bounding box center [401, 343] width 802 height 499
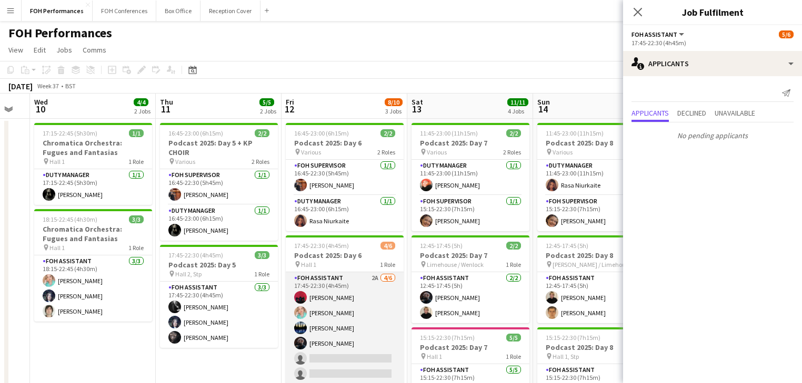
click at [359, 333] on app-card-role "FOH Assistant 2A [DATE] 17:45-22:30 (4h45m) [PERSON_NAME] [PERSON_NAME] [PERSON…" at bounding box center [345, 328] width 118 height 112
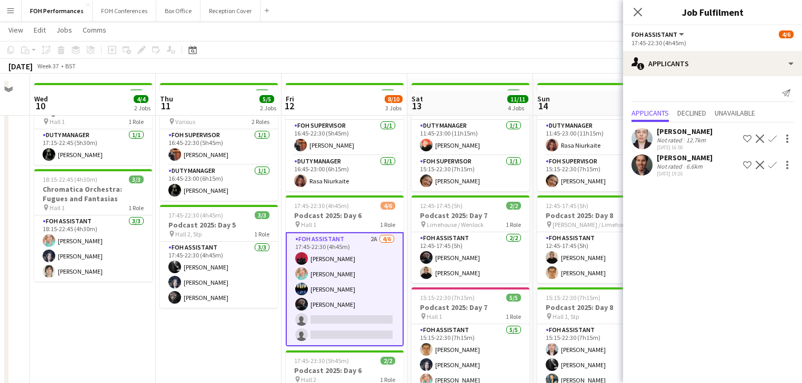
scroll to position [56, 0]
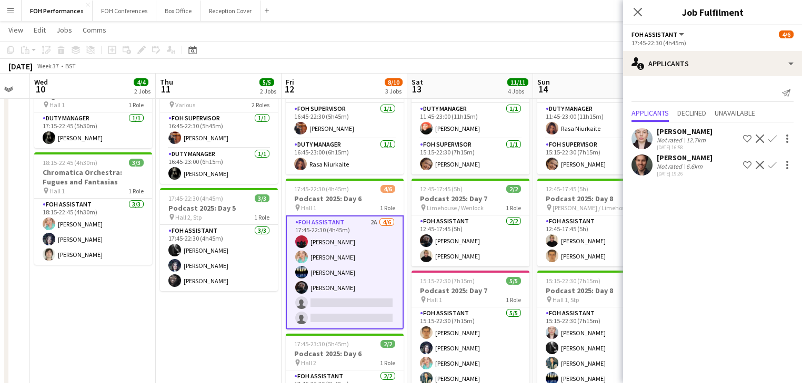
click at [325, 301] on app-card-role "FOH Assistant 2A [DATE] 17:45-22:30 (4h45m) [PERSON_NAME] [PERSON_NAME] [PERSON…" at bounding box center [345, 273] width 118 height 114
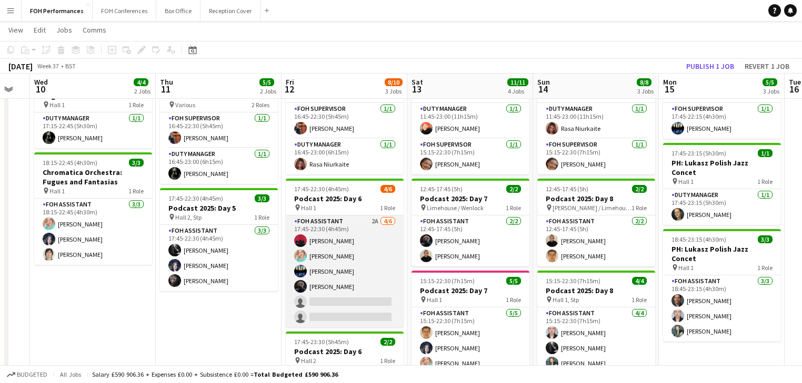
click at [304, 297] on app-card-role "FOH Assistant 2A [DATE] 17:45-22:30 (4h45m) [PERSON_NAME] [PERSON_NAME] [PERSON…" at bounding box center [345, 272] width 118 height 112
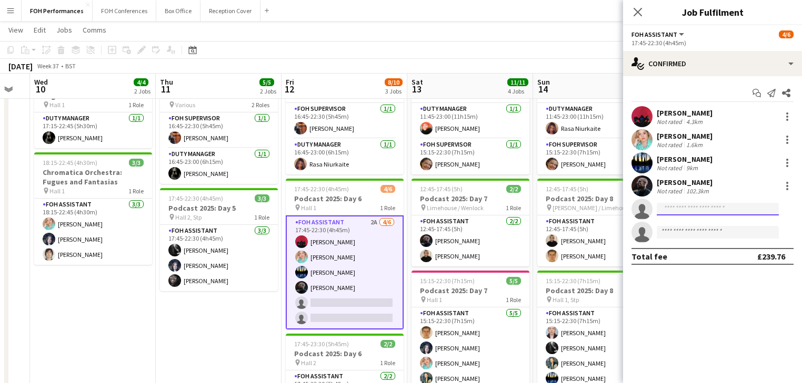
click at [706, 210] on input at bounding box center [717, 209] width 122 height 13
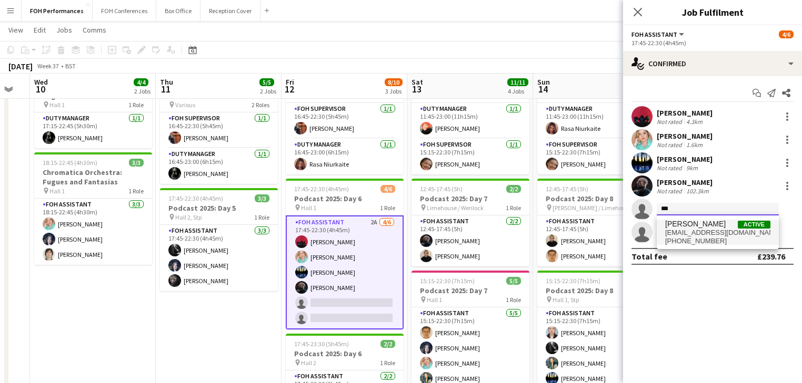
type input "***"
click at [678, 232] on span "[EMAIL_ADDRESS][DOMAIN_NAME]" at bounding box center [717, 233] width 105 height 8
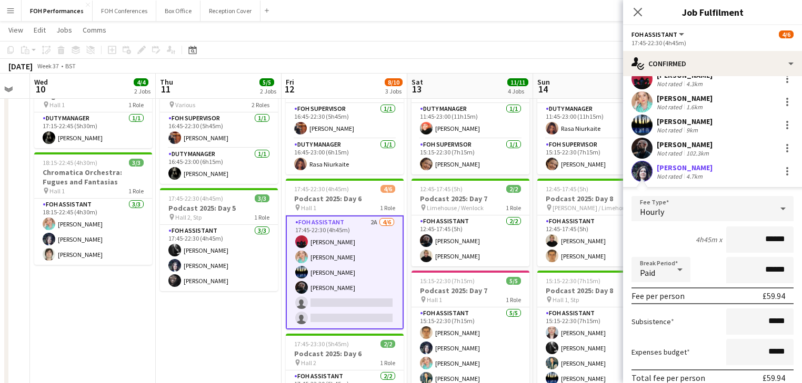
scroll to position [127, 0]
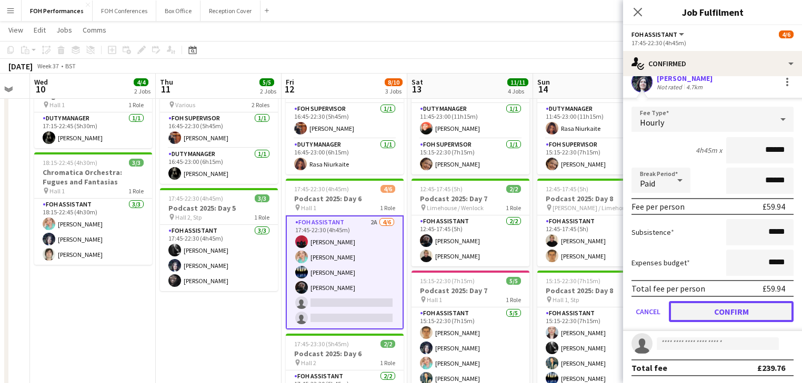
click at [728, 314] on button "Confirm" at bounding box center [731, 311] width 125 height 21
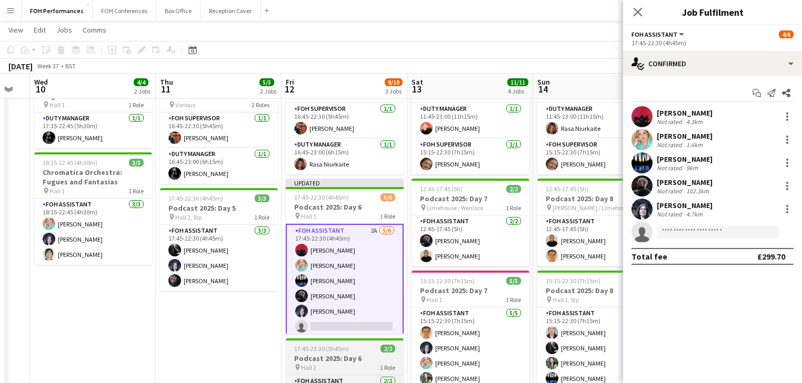
scroll to position [0, 0]
drag, startPoint x: 228, startPoint y: 353, endPoint x: 234, endPoint y: 347, distance: 7.8
click at [228, 352] on app-date-cell "16:45-23:00 (6h15m) 2/2 Podcast 2025: Day 5 + KP CHOIR pin Various 2 Roles FOH …" at bounding box center [219, 299] width 126 height 474
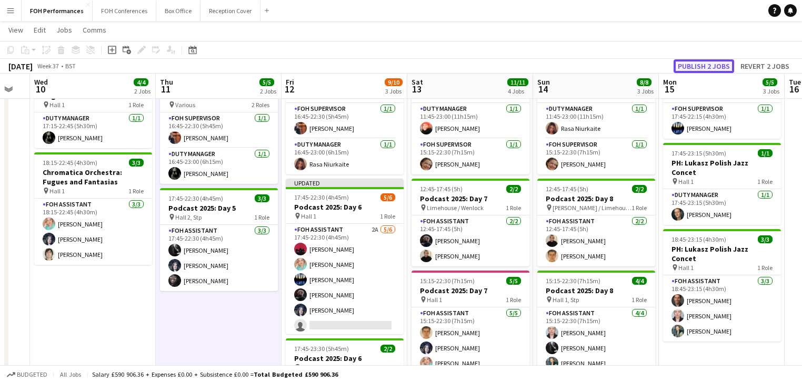
click at [706, 60] on button "Publish 2 jobs" at bounding box center [703, 66] width 60 height 14
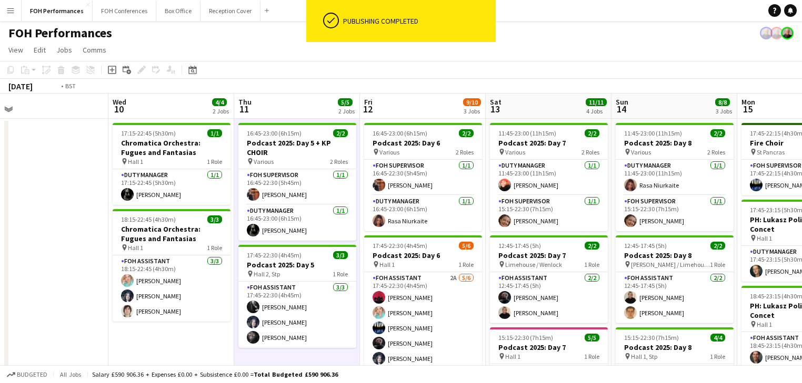
drag, startPoint x: 268, startPoint y: 256, endPoint x: 587, endPoint y: 253, distance: 318.8
click at [587, 253] on app-calendar-viewport "Sun 7 10/12 4 Jobs Mon 8 Tue 9 Wed 10 4/4 2 Jobs Thu 11 5/5 2 Jobs Fri 12 9/10 …" at bounding box center [401, 343] width 802 height 499
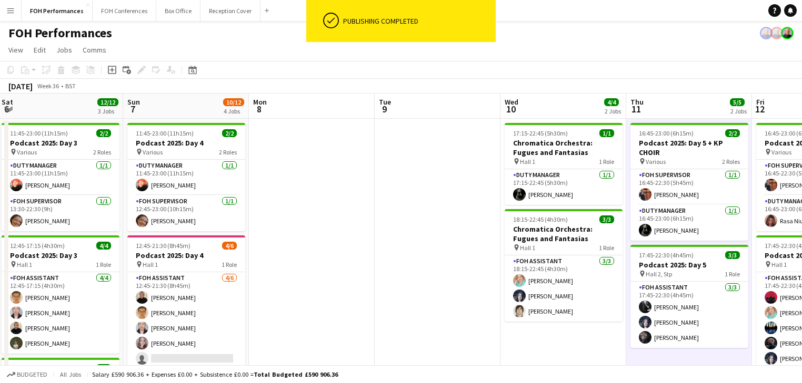
scroll to position [0, 306]
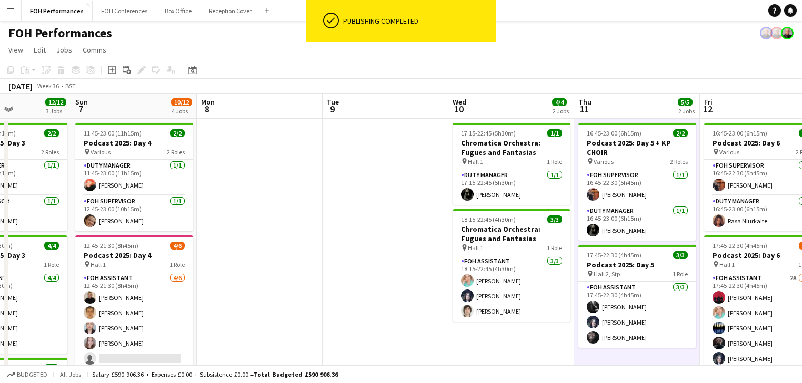
drag, startPoint x: 369, startPoint y: 272, endPoint x: 563, endPoint y: 274, distance: 194.6
click at [567, 274] on app-calendar-viewport "Thu 4 8/8 2 Jobs Fri 5 10/11 2 Jobs Sat 6 12/12 3 Jobs Sun 7 10/12 4 Jobs Mon 8…" at bounding box center [401, 343] width 802 height 499
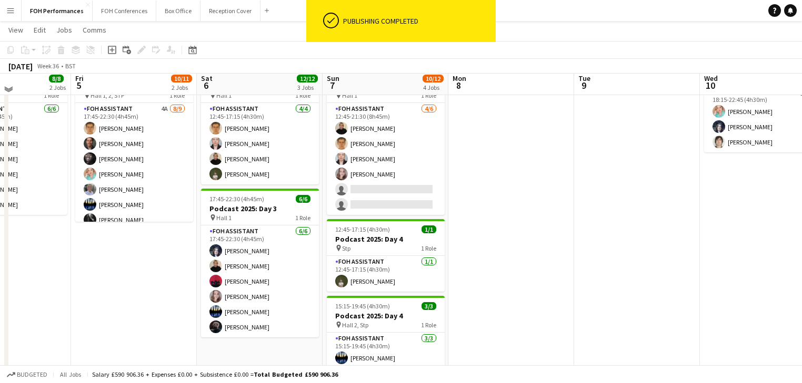
scroll to position [56, 0]
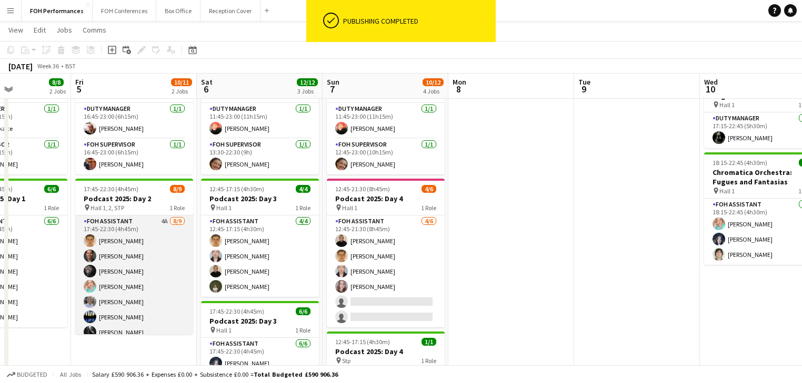
click at [119, 261] on app-card-role "FOH Assistant 4A [DATE] 17:45-22:30 (4h45m) [PERSON_NAME] [PERSON_NAME] [PERSON…" at bounding box center [134, 295] width 118 height 158
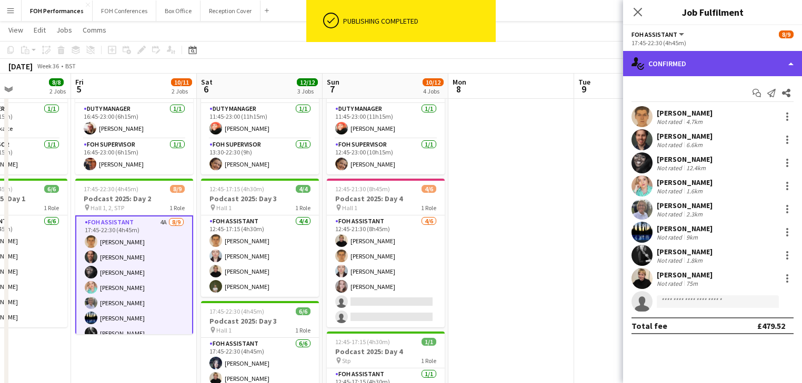
click at [696, 59] on div "single-neutral-actions-check-2 Confirmed" at bounding box center [712, 63] width 179 height 25
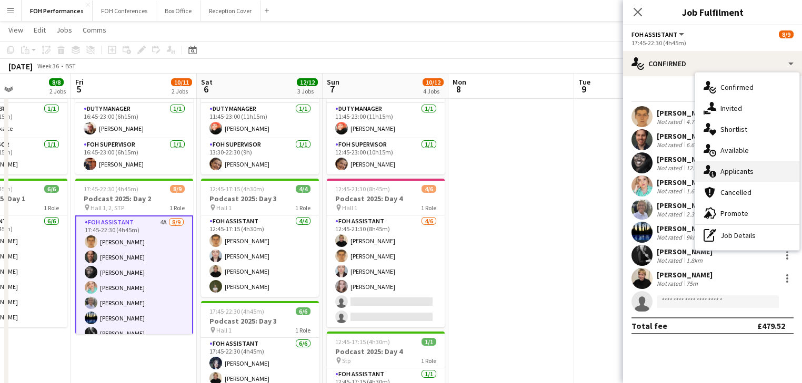
click at [746, 171] on div "single-neutral-actions-information Applicants" at bounding box center [747, 171] width 104 height 21
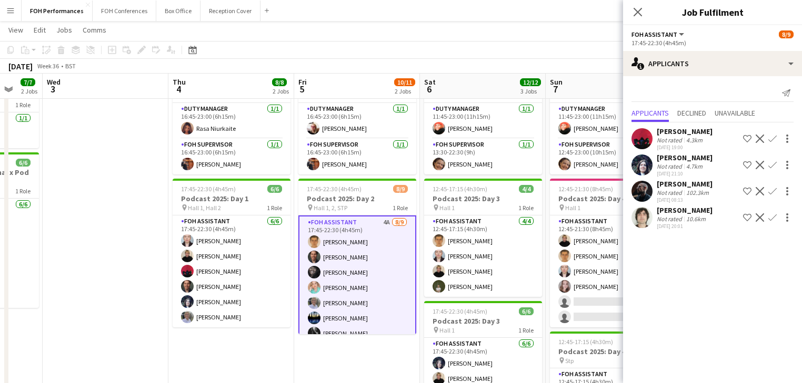
drag, startPoint x: 193, startPoint y: 218, endPoint x: 416, endPoint y: 246, distance: 224.8
click at [416, 246] on app-calendar-viewport "Sun 31 Mon 1 Tue 2 7/7 2 Jobs Wed 3 Thu 4 8/8 2 Jobs Fri 5 10/11 2 Jobs Sat 6 1…" at bounding box center [401, 260] width 802 height 551
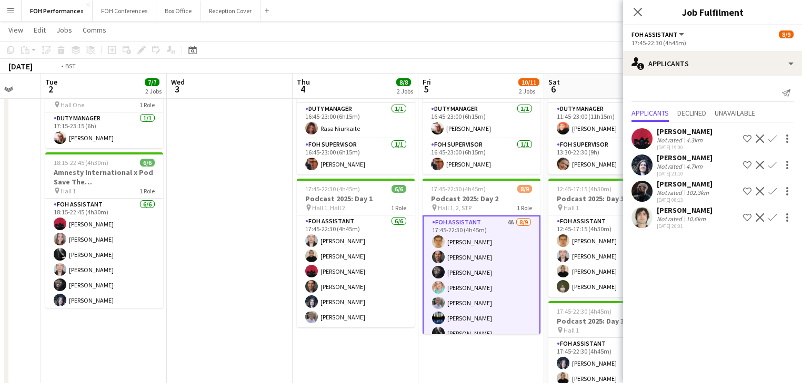
scroll to position [0, 238]
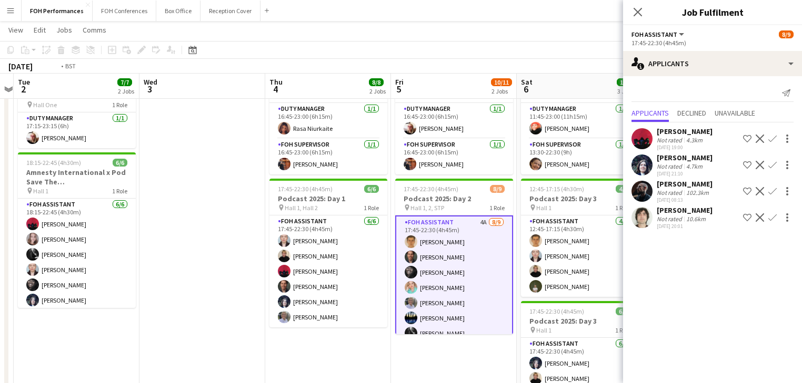
drag, startPoint x: 164, startPoint y: 225, endPoint x: 387, endPoint y: 228, distance: 222.5
click at [387, 228] on app-calendar-viewport "Sun 31 Mon 1 Tue 2 7/7 2 Jobs Wed 3 Thu 4 8/8 2 Jobs Fri 5 10/11 2 Jobs Sat 6 1…" at bounding box center [401, 260] width 802 height 551
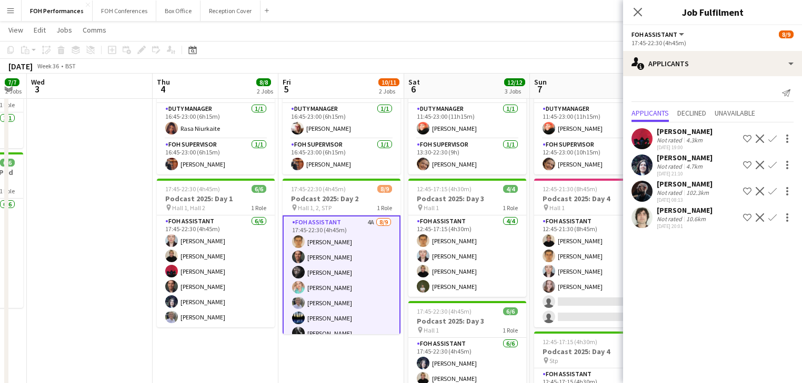
scroll to position [0, 484]
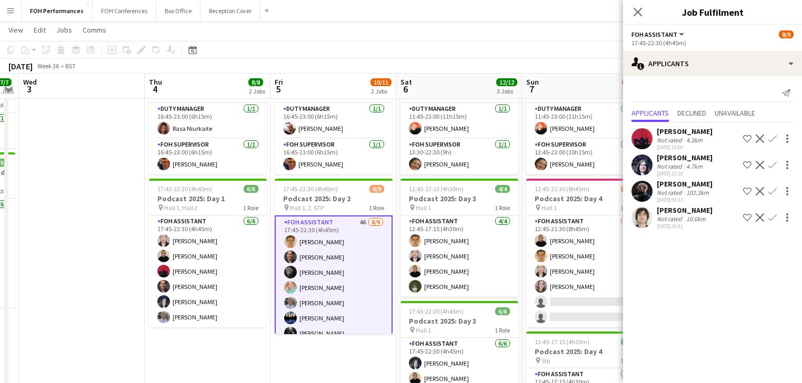
drag, startPoint x: 356, startPoint y: 228, endPoint x: 109, endPoint y: 198, distance: 248.1
click at [109, 198] on app-calendar-viewport "Sat 30 Sun 31 Mon 1 Tue 2 7/7 2 Jobs Wed 3 Thu 4 8/8 2 Jobs Fri 5 10/11 2 Jobs …" at bounding box center [401, 260] width 802 height 551
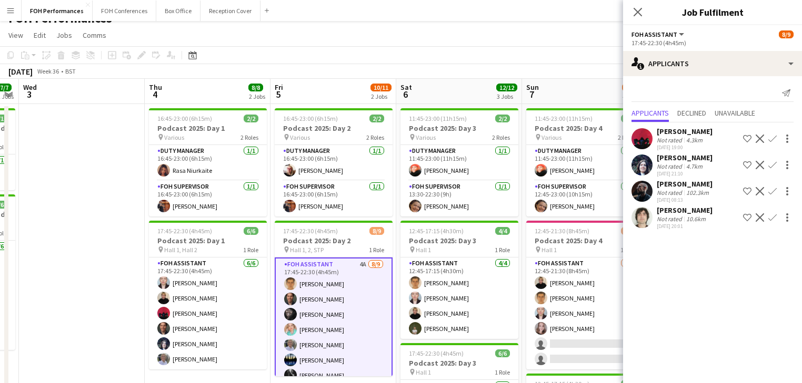
scroll to position [0, 0]
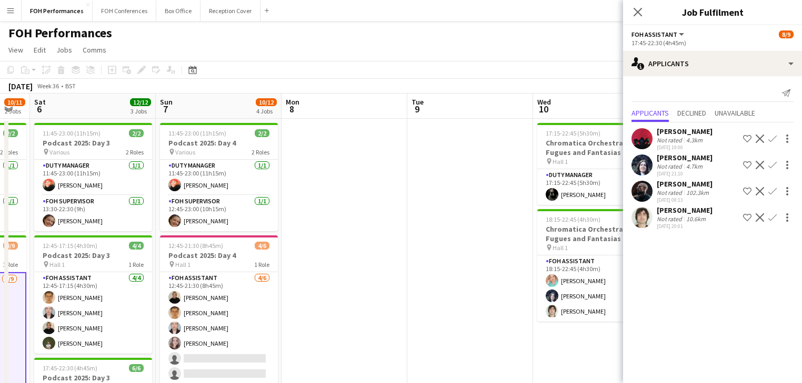
drag, startPoint x: 459, startPoint y: 265, endPoint x: 54, endPoint y: 243, distance: 405.6
click at [54, 243] on app-calendar-viewport "Wed 3 Thu 4 8/8 2 Jobs Fri 5 10/11 2 Jobs Sat 6 12/12 3 Jobs Sun 7 10/12 4 Jobs…" at bounding box center [401, 343] width 802 height 499
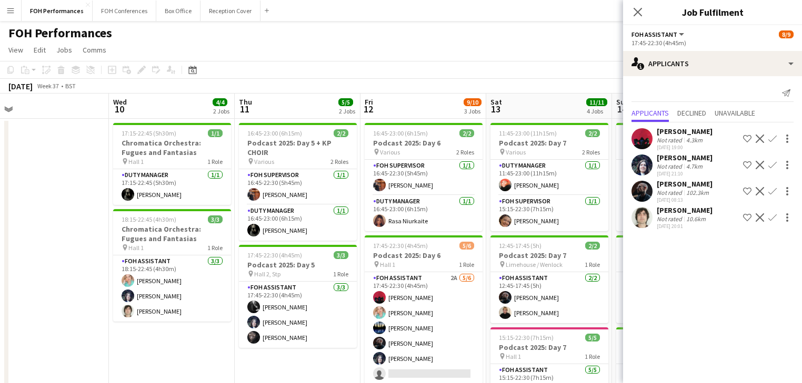
drag, startPoint x: 384, startPoint y: 259, endPoint x: -29, endPoint y: 217, distance: 415.7
click at [0, 217] on html "Menu Boards Boards Boards All jobs Status Workforce Workforce My Workforce Recr…" at bounding box center [401, 305] width 802 height 611
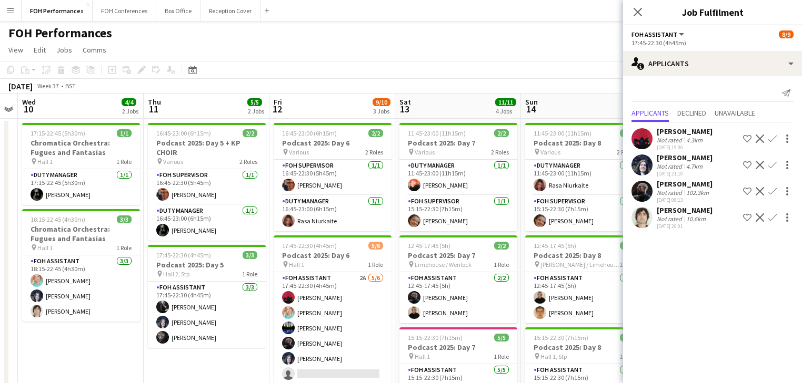
drag, startPoint x: 315, startPoint y: 258, endPoint x: 219, endPoint y: 245, distance: 96.7
click at [219, 245] on app-calendar-viewport "Sun 7 10/12 4 Jobs Mon 8 Tue 9 Wed 10 4/4 2 Jobs Thu 11 5/5 2 Jobs Fri 12 9/10 …" at bounding box center [401, 343] width 802 height 499
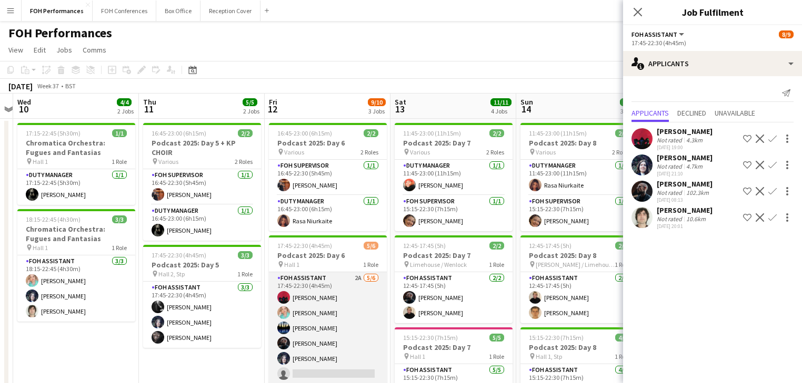
click at [329, 336] on app-card-role "FOH Assistant 2A [DATE] 17:45-22:30 (4h45m) [PERSON_NAME] [PERSON_NAME] [PERSON…" at bounding box center [328, 328] width 118 height 112
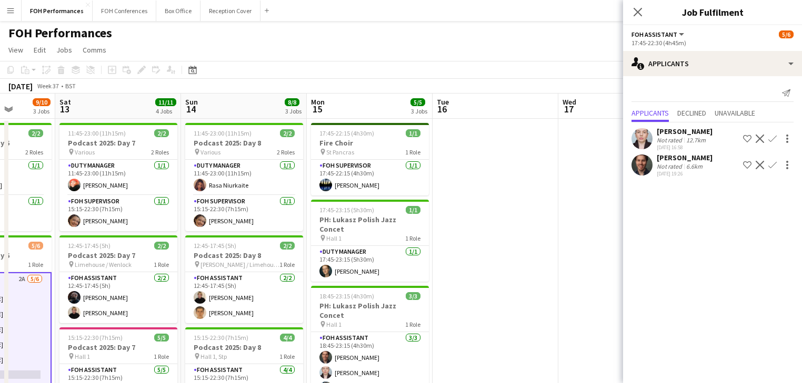
scroll to position [0, 449]
drag, startPoint x: 452, startPoint y: 283, endPoint x: 116, endPoint y: 228, distance: 340.6
click at [116, 228] on app-calendar-viewport "Tue 9 Wed 10 4/4 2 Jobs Thu 11 5/5 2 Jobs Fri 12 9/10 3 Jobs Sat 13 11/11 4 Job…" at bounding box center [401, 343] width 802 height 499
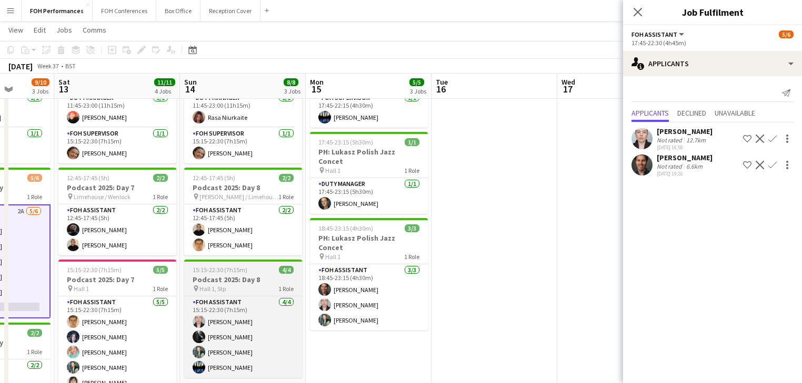
scroll to position [112, 0]
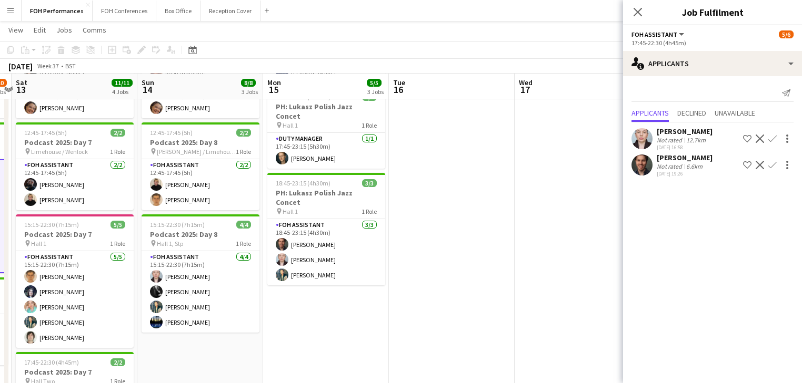
drag, startPoint x: 151, startPoint y: 225, endPoint x: 98, endPoint y: 186, distance: 66.2
click at [98, 186] on app-calendar-viewport "Tue 9 Wed 10 4/4 2 Jobs Thu 11 5/5 2 Jobs Fri 12 9/10 3 Jobs Sat 13 11/11 4 Job…" at bounding box center [401, 204] width 802 height 551
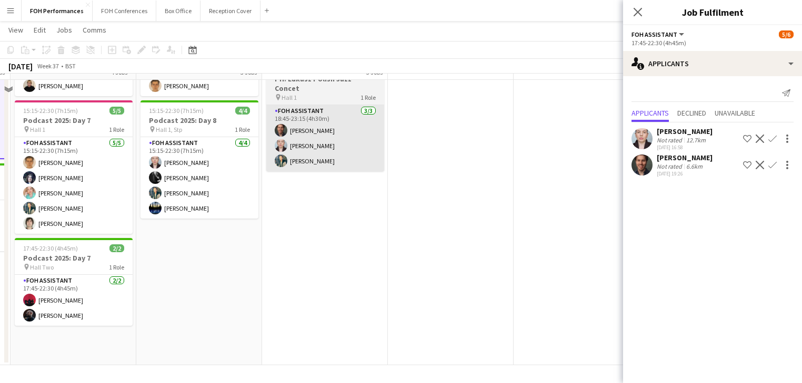
scroll to position [0, 0]
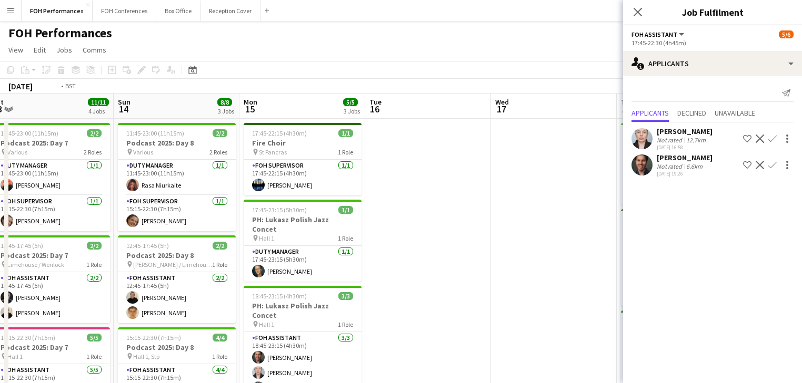
drag, startPoint x: 411, startPoint y: 218, endPoint x: -8, endPoint y: 162, distance: 423.0
click at [0, 162] on html "Menu Boards Boards Boards All jobs Status Workforce Workforce My Workforce Recr…" at bounding box center [401, 305] width 802 height 611
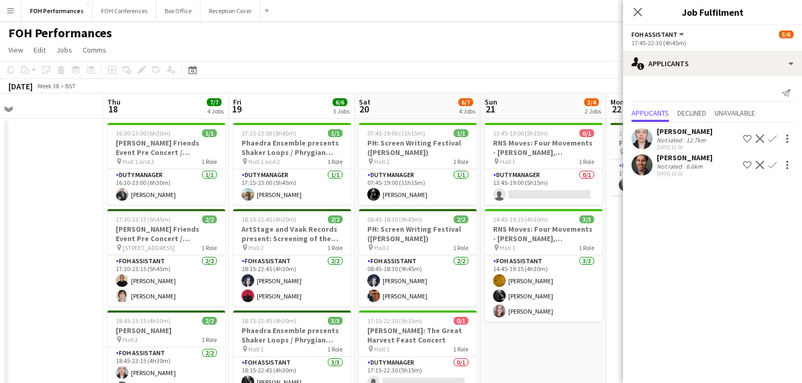
scroll to position [0, 417]
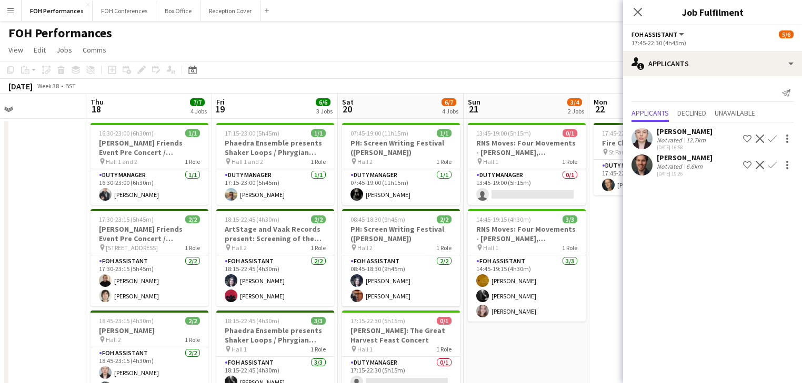
drag, startPoint x: 154, startPoint y: 181, endPoint x: -11, endPoint y: 161, distance: 165.8
click at [0, 161] on html "Menu Boards Boards Boards All jobs Status Workforce Workforce My Workforce Recr…" at bounding box center [401, 305] width 802 height 611
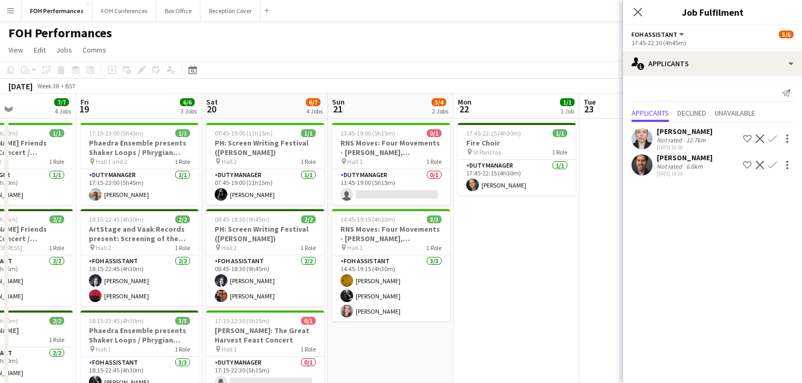
scroll to position [0, 296]
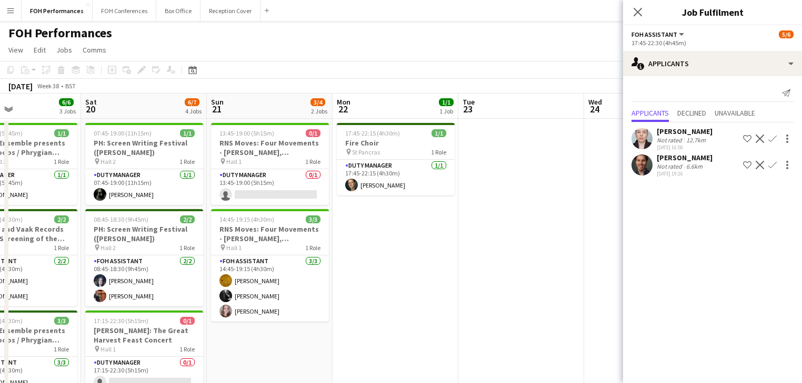
drag, startPoint x: 518, startPoint y: 272, endPoint x: 261, endPoint y: 249, distance: 257.3
click at [261, 249] on app-calendar-viewport "Wed 17 Thu 18 7/7 4 Jobs Fri 19 6/6 3 Jobs Sat 20 6/7 4 Jobs Sun 21 3/4 2 Jobs …" at bounding box center [401, 343] width 802 height 499
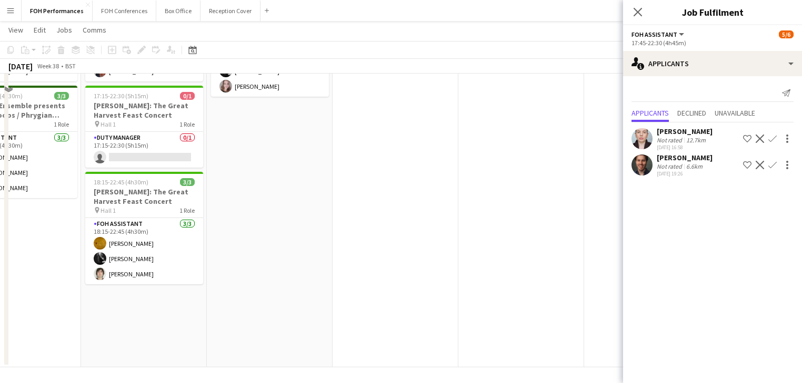
scroll to position [0, 0]
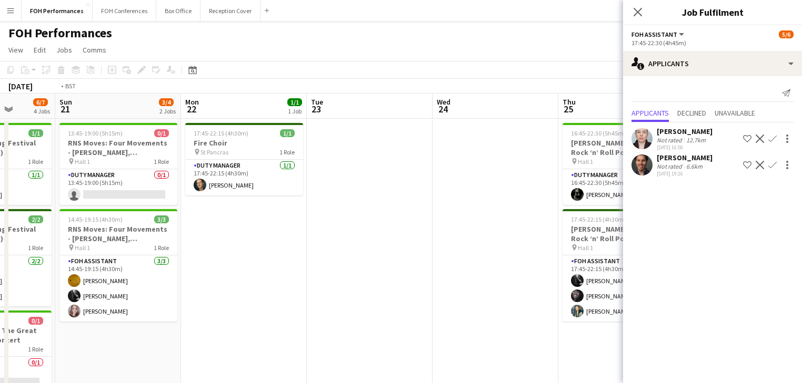
drag, startPoint x: 476, startPoint y: 224, endPoint x: 23, endPoint y: 195, distance: 453.3
click at [23, 195] on app-calendar-viewport "Wed 17 Thu 18 7/7 4 Jobs Fri 19 6/6 3 Jobs Sat 20 6/7 4 Jobs Sun 21 3/4 2 Jobs …" at bounding box center [401, 343] width 802 height 499
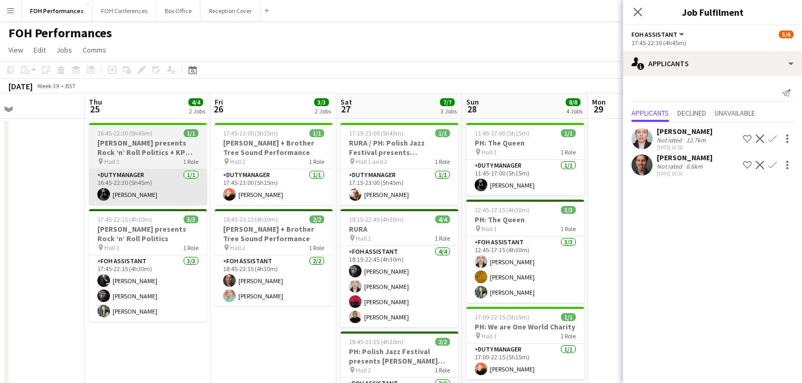
drag, startPoint x: 87, startPoint y: 205, endPoint x: 99, endPoint y: 175, distance: 32.6
click at [0, 153] on html "Menu Boards Boards Boards All jobs Status Workforce Workforce My Workforce Recr…" at bounding box center [401, 305] width 802 height 611
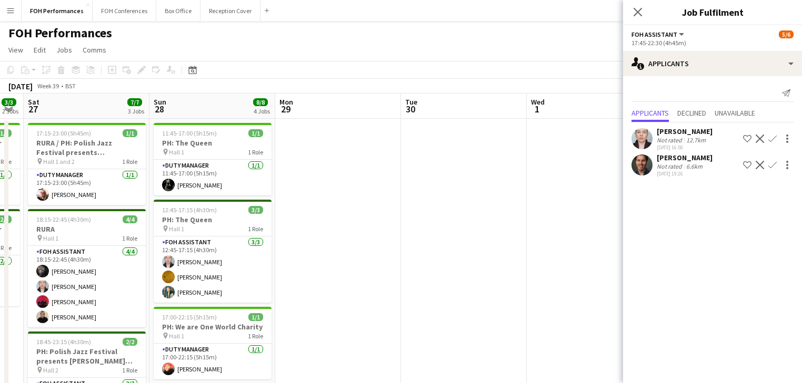
drag, startPoint x: 318, startPoint y: 231, endPoint x: 309, endPoint y: 197, distance: 35.3
click at [67, 170] on app-calendar-viewport "Wed 24 Thu 25 4/4 2 Jobs Fri 26 3/3 2 Jobs Sat 27 7/7 3 Jobs Sun 28 8/8 4 Jobs …" at bounding box center [401, 343] width 802 height 499
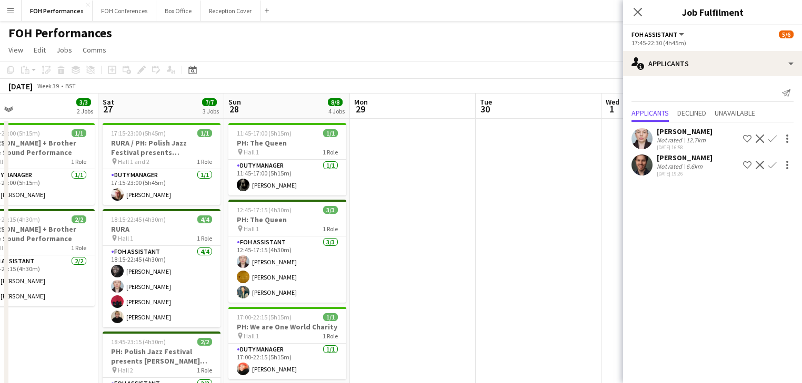
scroll to position [0, 281]
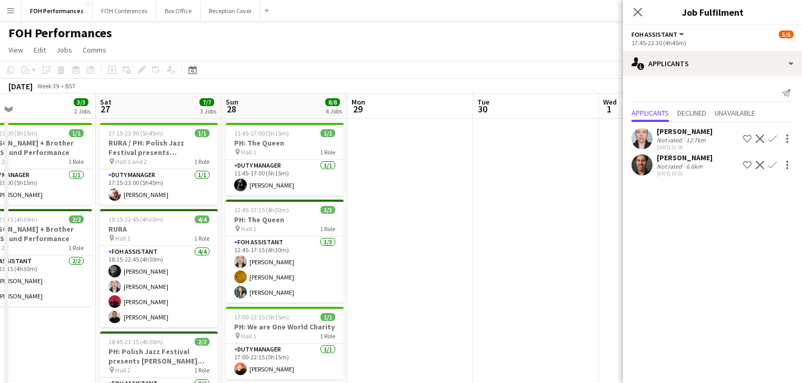
drag, startPoint x: 375, startPoint y: 210, endPoint x: 577, endPoint y: 195, distance: 202.6
click at [577, 195] on app-calendar-viewport "Wed 24 Thu 25 4/4 2 Jobs Fri 26 3/3 2 Jobs Sat 27 7/7 3 Jobs Sun 28 8/8 4 Jobs …" at bounding box center [401, 343] width 802 height 499
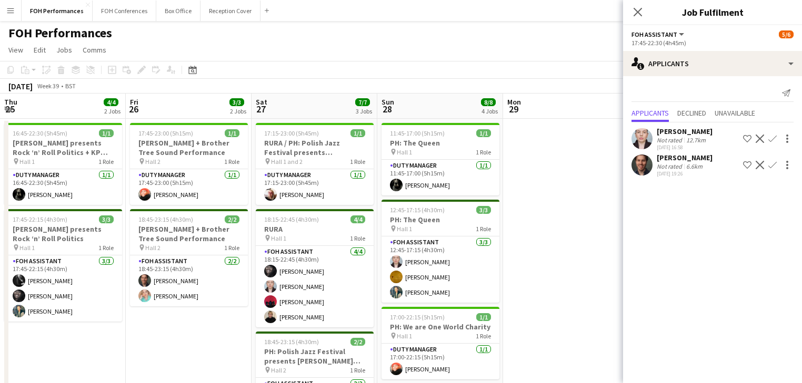
drag, startPoint x: 532, startPoint y: 198, endPoint x: 562, endPoint y: 187, distance: 32.0
click at [562, 187] on app-calendar-viewport "Tue 23 Wed 24 Thu 25 4/4 2 Jobs Fri 26 3/3 2 Jobs Sat 27 7/7 3 Jobs Sun 28 8/8 …" at bounding box center [401, 343] width 802 height 499
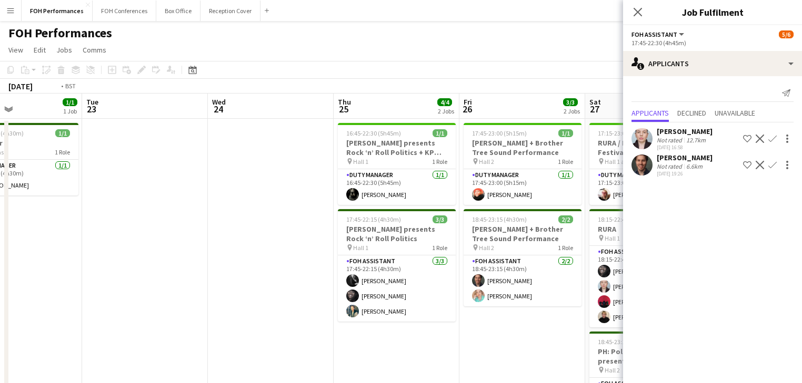
drag, startPoint x: 272, startPoint y: 238, endPoint x: 550, endPoint y: 248, distance: 277.4
click at [550, 248] on app-calendar-viewport "Sat 20 6/7 4 Jobs Sun 21 3/4 2 Jobs Mon 22 1/1 1 Job Tue 23 Wed 24 Thu 25 4/4 2…" at bounding box center [401, 343] width 802 height 499
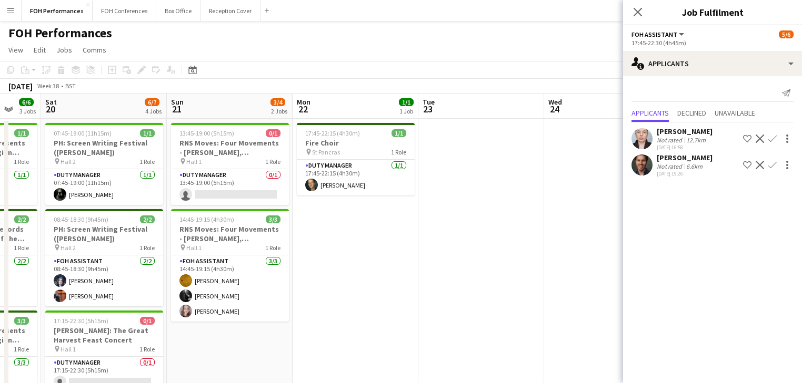
drag, startPoint x: 347, startPoint y: 248, endPoint x: 501, endPoint y: 248, distance: 153.6
click at [501, 248] on app-calendar-viewport "Thu 18 7/7 4 Jobs Fri 19 6/6 3 Jobs Sat 20 6/7 4 Jobs Sun 21 3/4 2 Jobs Mon 22 …" at bounding box center [401, 343] width 802 height 499
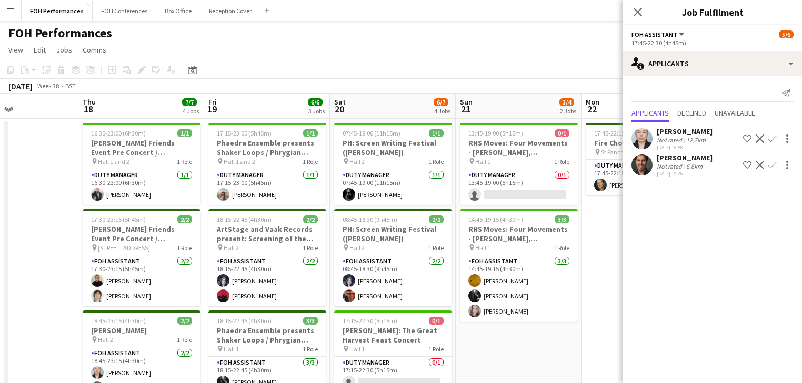
drag, startPoint x: 326, startPoint y: 248, endPoint x: 615, endPoint y: 245, distance: 288.8
click at [615, 245] on app-calendar-viewport "Mon 15 5/5 3 Jobs Tue 16 Wed 17 Thu 18 7/7 4 Jobs Fri 19 6/6 3 Jobs Sat 20 6/7 …" at bounding box center [401, 343] width 802 height 499
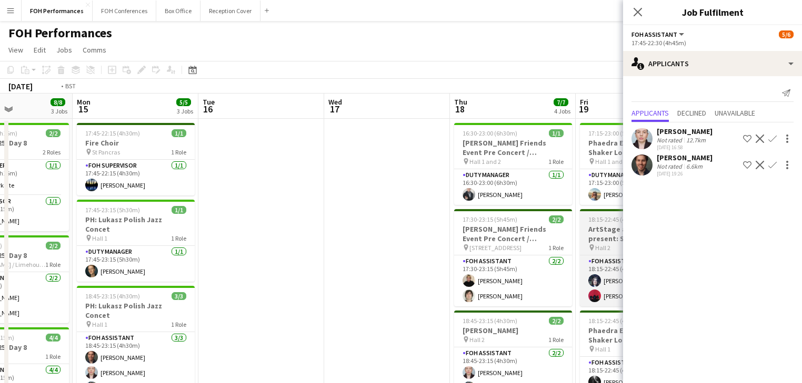
drag, startPoint x: 469, startPoint y: 237, endPoint x: 569, endPoint y: 237, distance: 99.4
click at [579, 237] on app-calendar-viewport "Sat 13 11/11 4 Jobs Sun 14 8/8 3 Jobs Mon 15 5/5 3 Jobs Tue 16 Wed 17 Thu 18 7/…" at bounding box center [401, 343] width 802 height 499
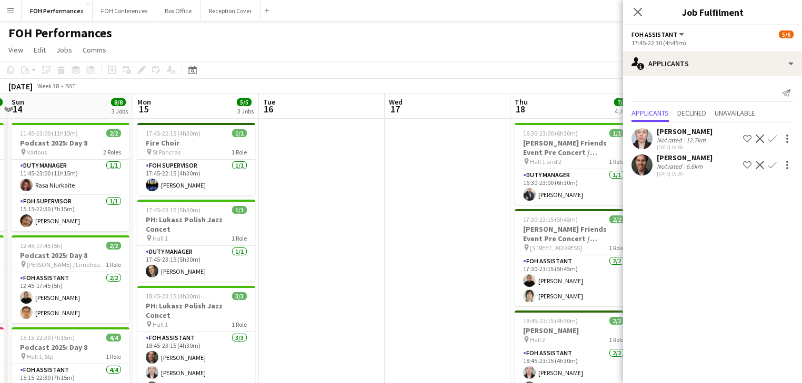
click at [558, 247] on app-calendar-viewport "Fri 12 9/10 3 Jobs Sat 13 11/11 4 Jobs Sun 14 8/8 3 Jobs Mon 15 5/5 3 Jobs Tue …" at bounding box center [401, 343] width 802 height 499
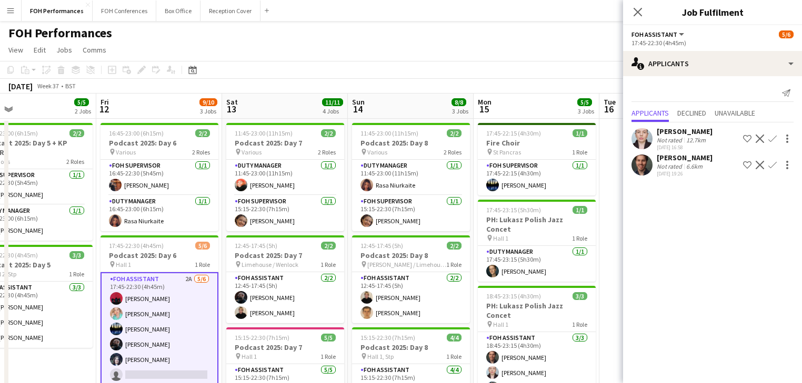
drag, startPoint x: 185, startPoint y: 248, endPoint x: 534, endPoint y: 234, distance: 349.6
click at [534, 234] on app-calendar-viewport "Tue 9 Wed 10 4/4 2 Jobs Thu 11 5/5 2 Jobs Fri 12 9/10 3 Jobs Sat 13 11/11 4 Job…" at bounding box center [401, 343] width 802 height 499
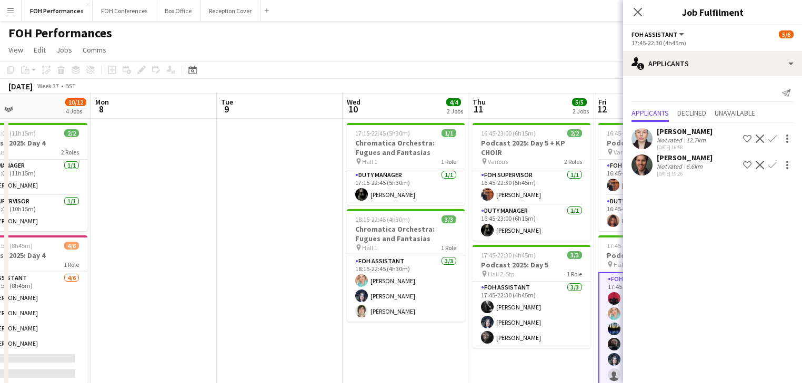
drag, startPoint x: 279, startPoint y: 247, endPoint x: 267, endPoint y: 251, distance: 12.3
click at [499, 270] on app-calendar-viewport "Fri 5 10/11 2 Jobs Sat 6 12/12 3 Jobs Sun 7 10/12 4 Jobs Mon 8 Tue 9 Wed 10 4/4…" at bounding box center [401, 343] width 802 height 499
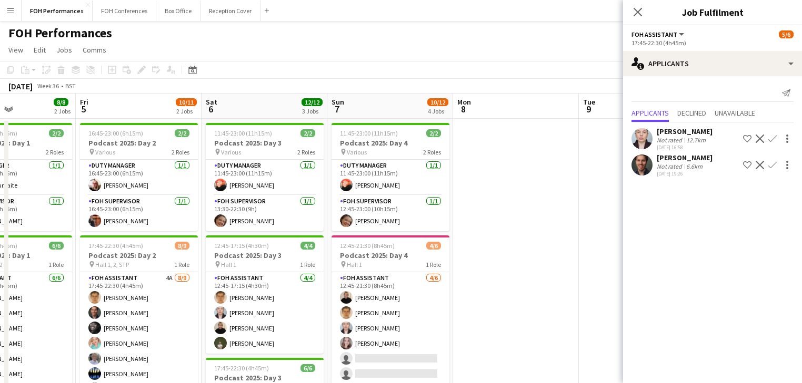
drag, startPoint x: 542, startPoint y: 249, endPoint x: 592, endPoint y: 249, distance: 50.0
click at [592, 249] on app-calendar-viewport "Tue 2 7/7 2 Jobs Wed 3 Thu 4 8/8 2 Jobs Fri 5 10/11 2 Jobs Sat 6 12/12 3 Jobs S…" at bounding box center [401, 343] width 802 height 499
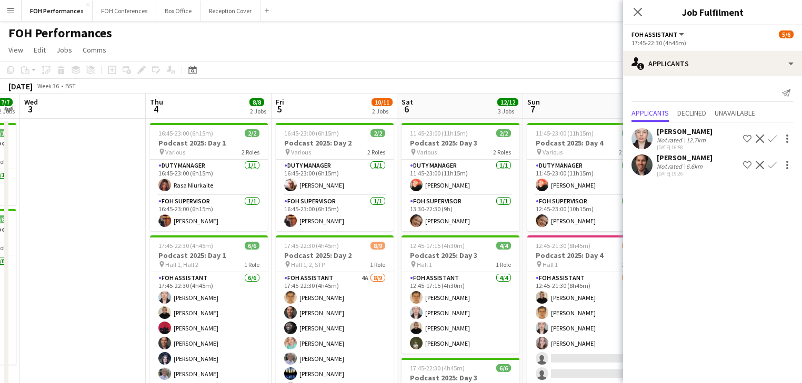
scroll to position [0, 333]
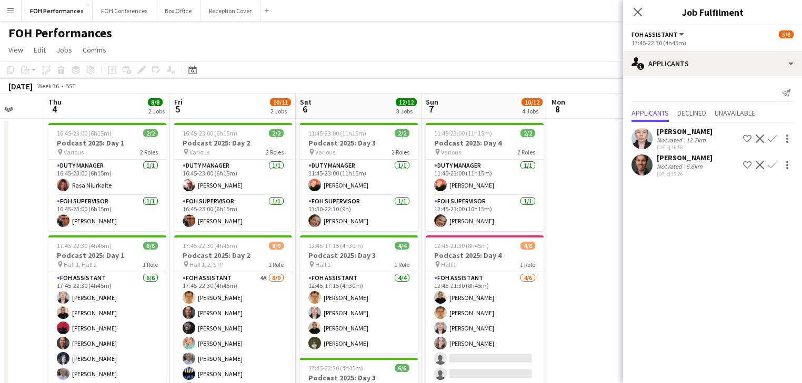
drag, startPoint x: 351, startPoint y: 251, endPoint x: 445, endPoint y: 249, distance: 93.7
click at [445, 249] on app-calendar-viewport "Mon 1 Tue 2 7/7 2 Jobs Wed 3 Thu 4 8/8 2 Jobs Fri 5 10/11 2 Jobs Sat 6 12/12 3 …" at bounding box center [401, 343] width 802 height 499
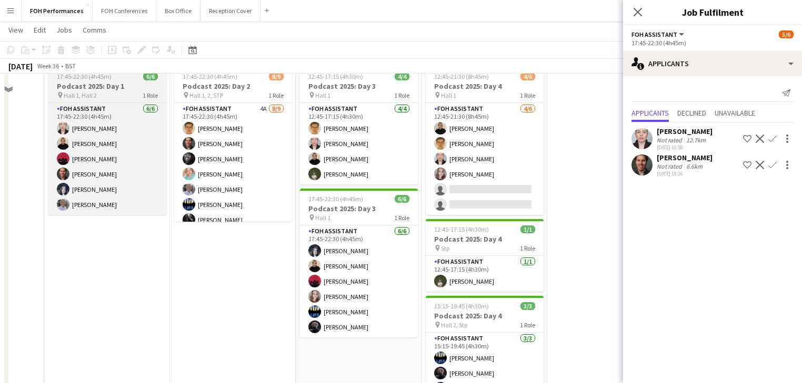
scroll to position [0, 0]
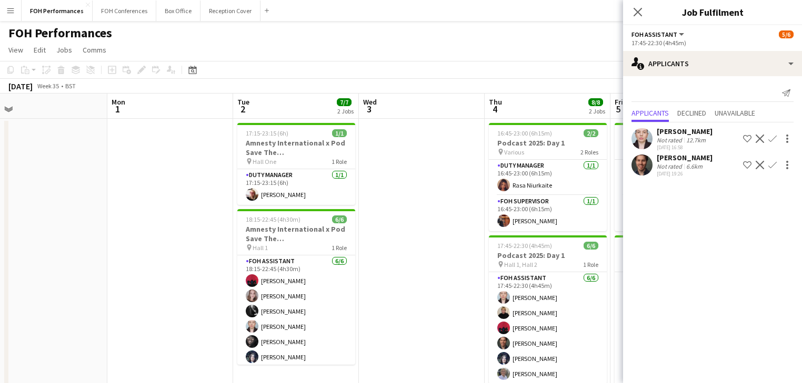
drag, startPoint x: 259, startPoint y: 255, endPoint x: 566, endPoint y: 250, distance: 307.2
click at [581, 250] on app-calendar-viewport "Fri 29 5/5 2 Jobs Sat 30 Sun 31 Mon 1 Tue 2 7/7 2 Jobs Wed 3 Thu 4 8/8 2 Jobs F…" at bounding box center [401, 343] width 802 height 499
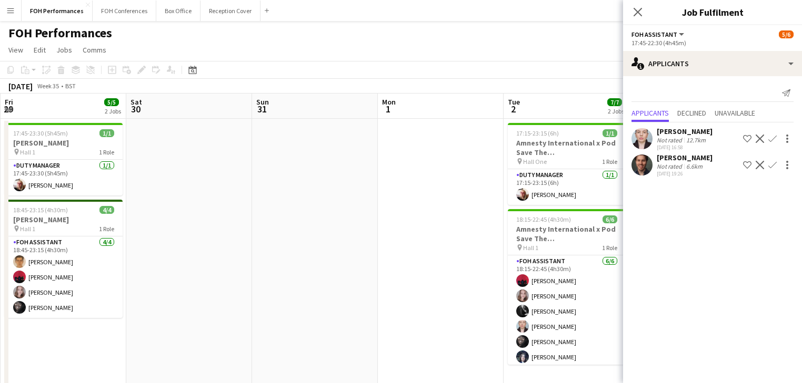
drag, startPoint x: 417, startPoint y: 250, endPoint x: 508, endPoint y: 250, distance: 91.5
click at [508, 250] on app-calendar-viewport "Wed 27 Thu 28 2 Jobs Fri 29 5/5 2 Jobs Sat 30 Sun 31 Mon 1 Tue 2 7/7 2 Jobs Wed…" at bounding box center [401, 343] width 802 height 499
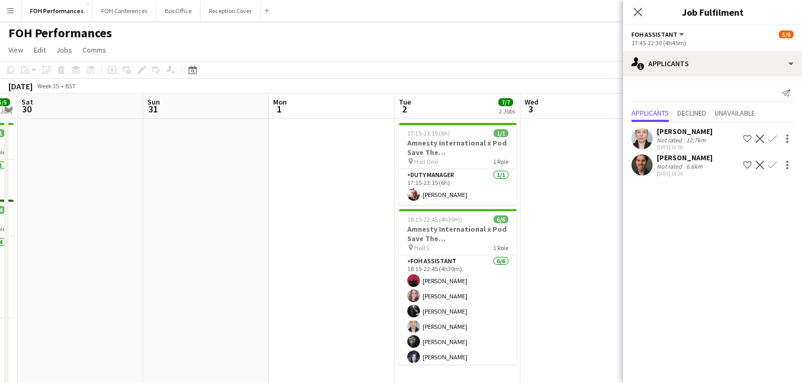
drag, startPoint x: 231, startPoint y: 227, endPoint x: -166, endPoint y: 153, distance: 404.1
click at [0, 153] on html "Menu Boards Boards Boards All jobs Status Workforce Workforce My Workforce Recr…" at bounding box center [401, 305] width 802 height 611
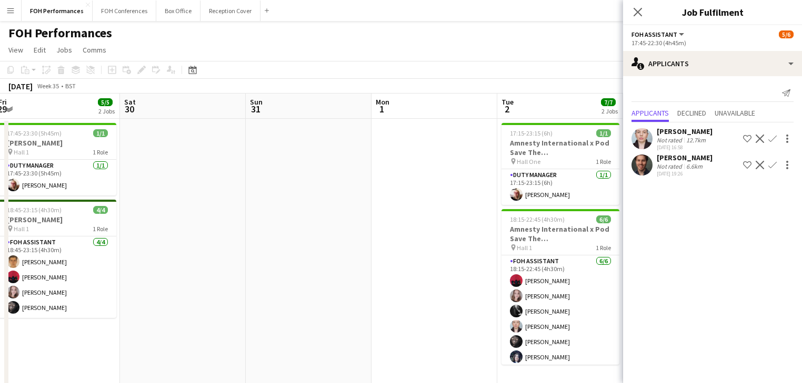
drag, startPoint x: 180, startPoint y: 194, endPoint x: -316, endPoint y: 133, distance: 499.3
click at [0, 133] on html "Menu Boards Boards Boards All jobs Status Workforce Workforce My Workforce Recr…" at bounding box center [401, 305] width 802 height 611
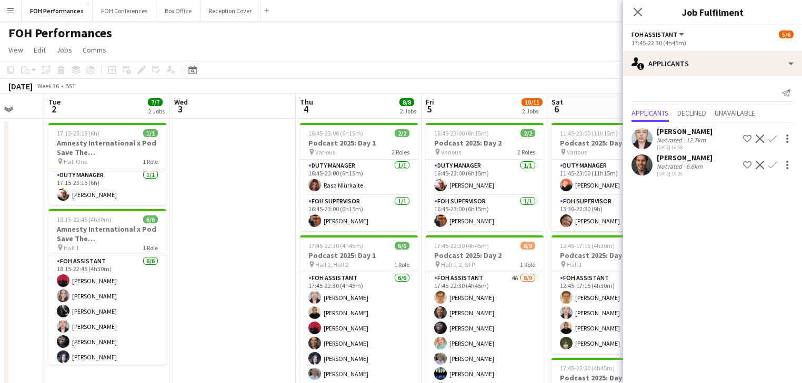
drag, startPoint x: 60, startPoint y: 179, endPoint x: -354, endPoint y: 120, distance: 418.2
click at [0, 120] on html "Menu Boards Boards Boards All jobs Status Workforce Workforce My Workforce Recr…" at bounding box center [401, 305] width 802 height 611
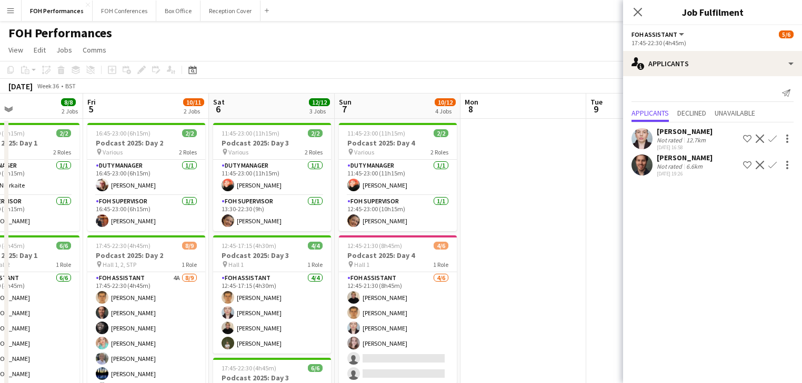
drag, startPoint x: 217, startPoint y: 211, endPoint x: 250, endPoint y: 197, distance: 36.5
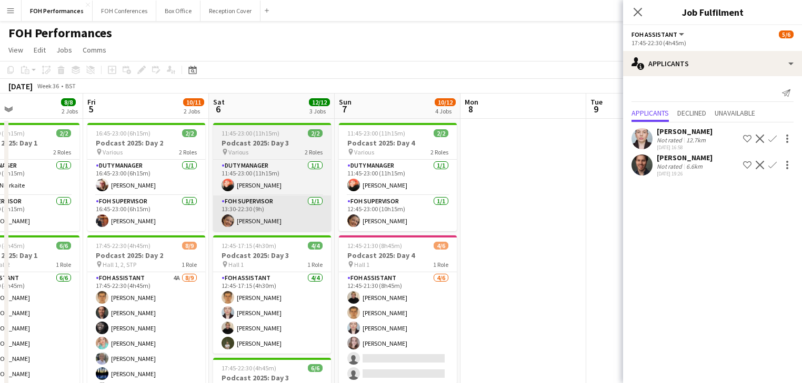
click at [0, 166] on html "Menu Boards Boards Boards All jobs Status Workforce Workforce My Workforce Recr…" at bounding box center [401, 305] width 802 height 611
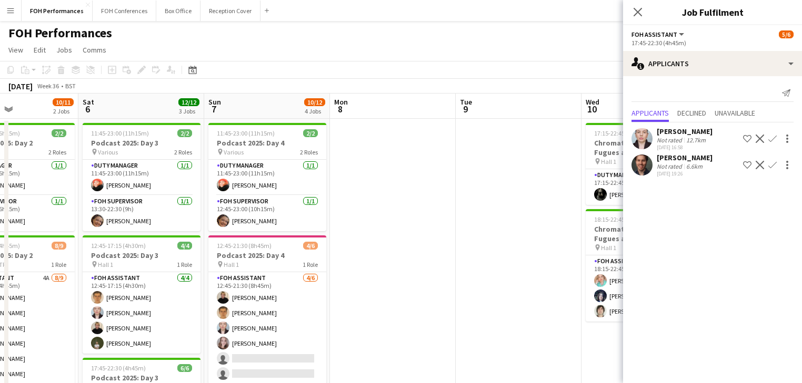
scroll to position [0, 472]
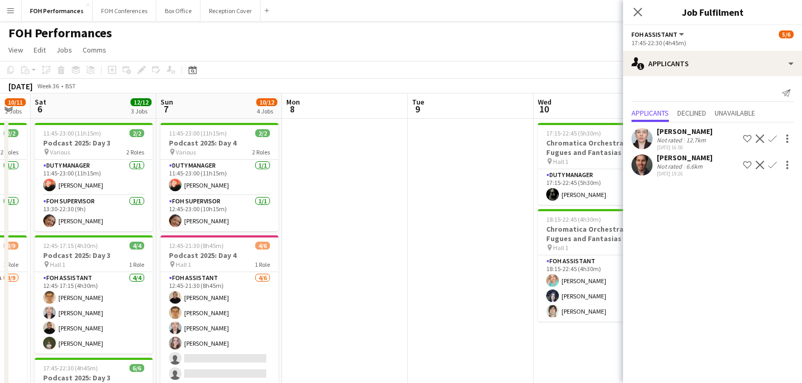
drag, startPoint x: 307, startPoint y: 221, endPoint x: 236, endPoint y: 208, distance: 72.1
click at [236, 208] on app-calendar-viewport "Tue 2 7/7 2 Jobs Wed 3 Thu 4 8/8 2 Jobs Fri 5 10/11 2 Jobs Sat 6 12/12 3 Jobs S…" at bounding box center [401, 343] width 802 height 499
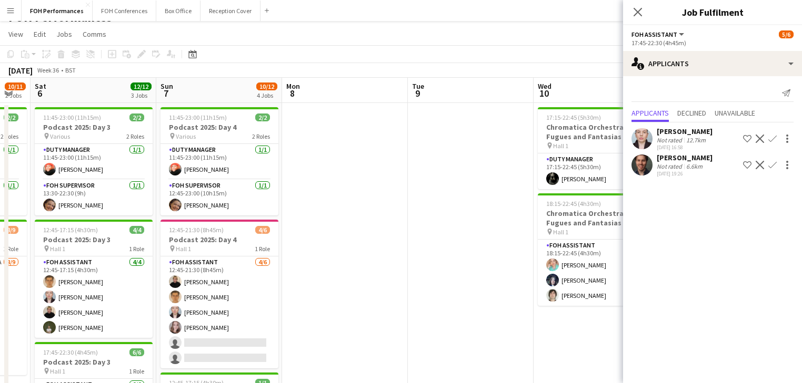
scroll to position [0, 0]
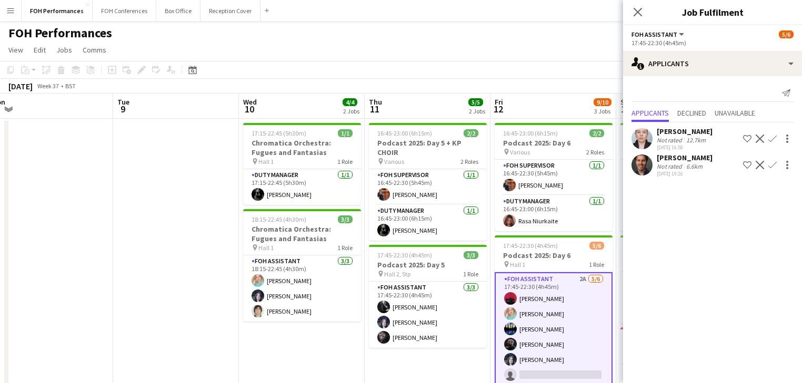
drag, startPoint x: 432, startPoint y: 193, endPoint x: 137, endPoint y: 179, distance: 294.9
click at [137, 179] on app-calendar-viewport "Fri 5 10/11 2 Jobs Sat 6 12/12 3 Jobs Sun 7 10/12 4 Jobs Mon 8 Tue 9 Wed 10 4/4…" at bounding box center [401, 343] width 802 height 499
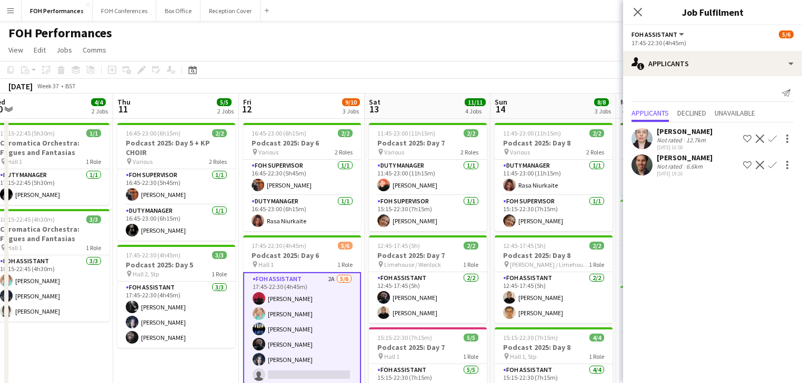
scroll to position [0, 413]
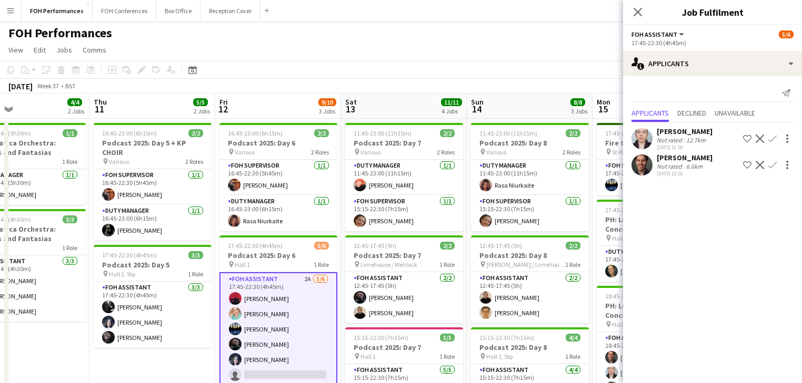
drag, startPoint x: 341, startPoint y: 210, endPoint x: 66, endPoint y: 139, distance: 284.1
click at [66, 139] on app-calendar-viewport "Sun 7 10/12 4 Jobs Mon 8 Tue 9 Wed 10 4/4 2 Jobs Thu 11 5/5 2 Jobs Fri 12 9/10 …" at bounding box center [401, 343] width 802 height 499
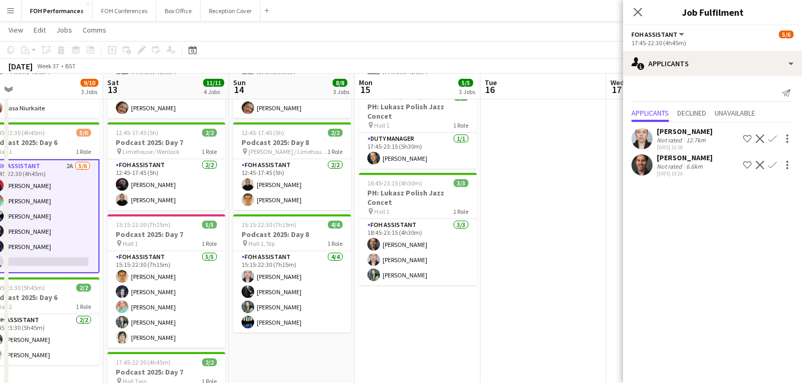
scroll to position [0, 400]
drag, startPoint x: 438, startPoint y: 227, endPoint x: 199, endPoint y: 180, distance: 242.8
click at [199, 180] on app-calendar-viewport "Tue 9 Wed 10 4/4 2 Jobs Thu 11 5/5 2 Jobs Fri 12 9/10 3 Jobs Sat 13 11/11 4 Job…" at bounding box center [401, 204] width 802 height 551
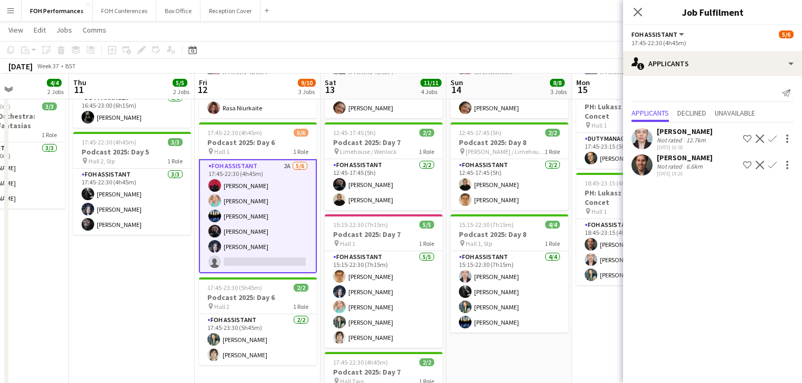
drag, startPoint x: 288, startPoint y: 174, endPoint x: 518, endPoint y: 194, distance: 231.3
click at [518, 194] on app-calendar-viewport "Mon 8 Tue 9 Wed 10 4/4 2 Jobs Thu 11 5/5 2 Jobs Fri 12 9/10 3 Jobs Sat 13 11/11…" at bounding box center [401, 204] width 802 height 551
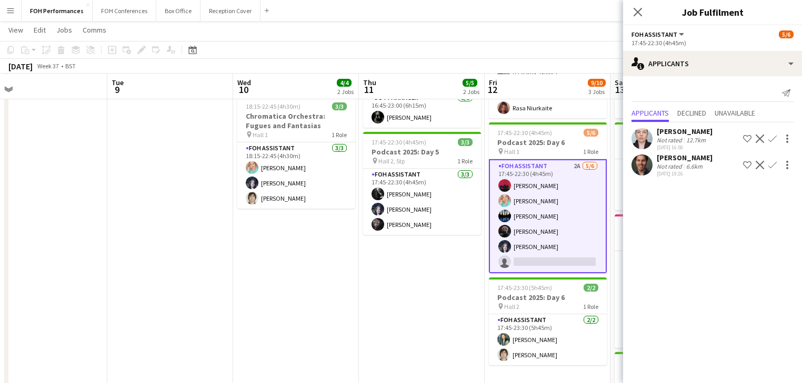
scroll to position [0, 267]
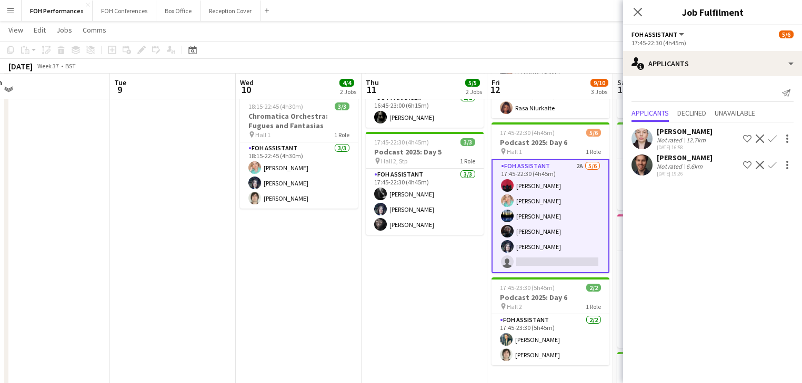
drag, startPoint x: 218, startPoint y: 211, endPoint x: 385, endPoint y: 229, distance: 167.7
click at [385, 229] on app-calendar-viewport "Sat 6 12/12 3 Jobs Sun 7 10/12 4 Jobs Mon 8 Tue 9 Wed 10 4/4 2 Jobs Thu 11 5/5 …" at bounding box center [401, 204] width 802 height 551
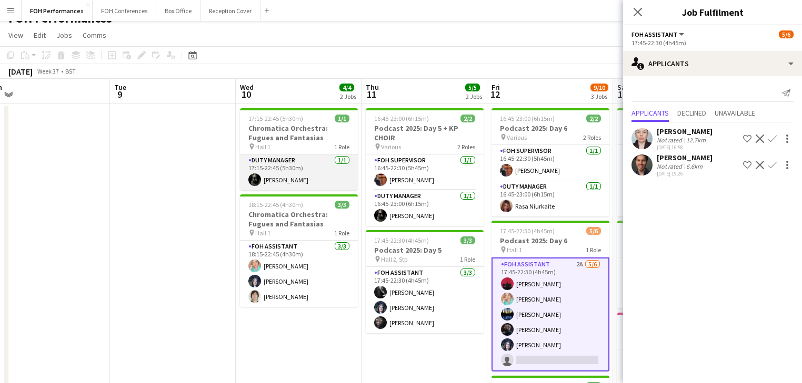
scroll to position [0, 0]
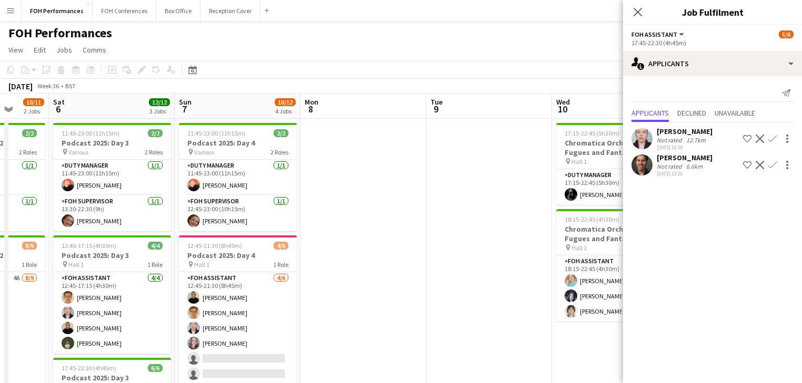
drag, startPoint x: 173, startPoint y: 204, endPoint x: 402, endPoint y: 200, distance: 229.4
click at [524, 209] on app-calendar-viewport "Thu 4 8/8 2 Jobs Fri 5 10/11 2 Jobs Sat 6 12/12 3 Jobs Sun 7 10/12 4 Jobs Mon 8…" at bounding box center [401, 343] width 802 height 499
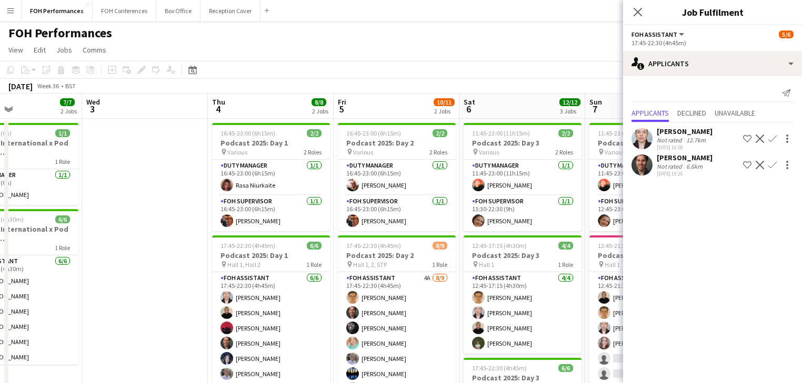
drag, startPoint x: 229, startPoint y: 200, endPoint x: 551, endPoint y: 200, distance: 321.4
click at [551, 200] on app-calendar-viewport "Sun 31 Mon 1 Tue 2 7/7 2 Jobs Wed 3 Thu 4 8/8 2 Jobs Fri 5 10/11 2 Jobs Sat 6 1…" at bounding box center [401, 343] width 802 height 499
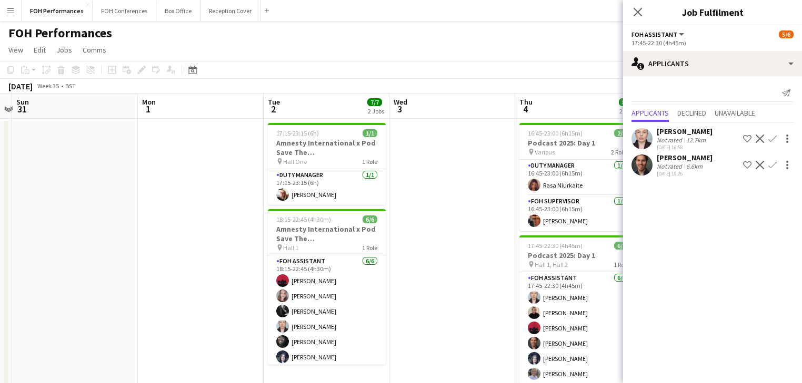
drag, startPoint x: 346, startPoint y: 210, endPoint x: 442, endPoint y: 218, distance: 97.1
click at [535, 210] on app-calendar-viewport "Fri 29 5/5 2 Jobs Sat 30 Sun 31 Mon 1 Tue 2 7/7 2 Jobs Wed 3 Thu 4 8/8 2 Jobs F…" at bounding box center [401, 343] width 802 height 499
